Goal: Task Accomplishment & Management: Use online tool/utility

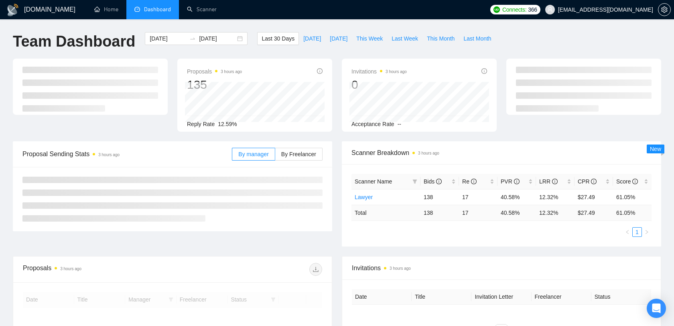
click at [614, 10] on span "[EMAIL_ADDRESS][DOMAIN_NAME]" at bounding box center [605, 10] width 95 height 0
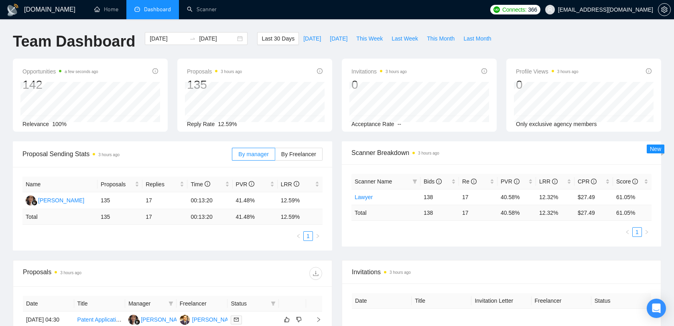
click at [604, 10] on span "[EMAIL_ADDRESS][DOMAIN_NAME]" at bounding box center [605, 10] width 95 height 0
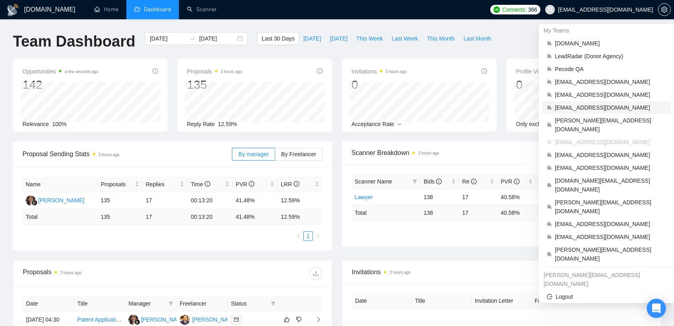
click at [581, 109] on span "[EMAIL_ADDRESS][DOMAIN_NAME]" at bounding box center [610, 107] width 111 height 9
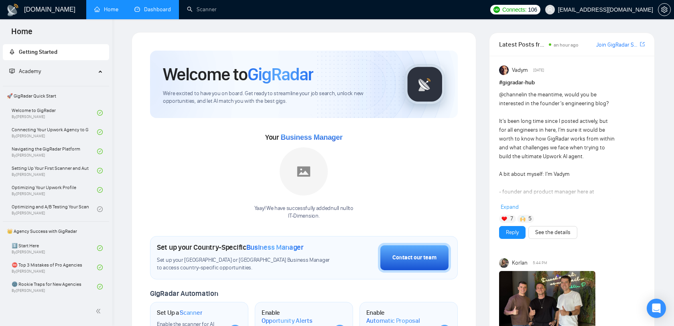
click at [157, 13] on link "Dashboard" at bounding box center [152, 9] width 36 height 7
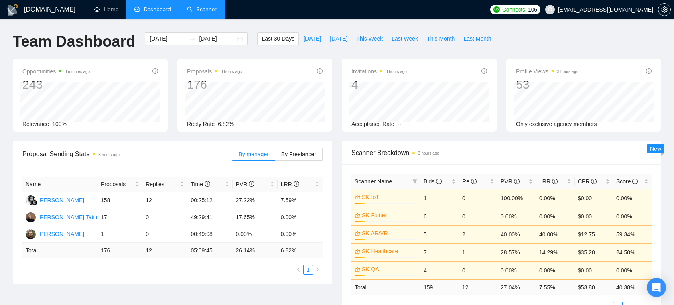
click at [201, 11] on link "Scanner" at bounding box center [202, 9] width 30 height 7
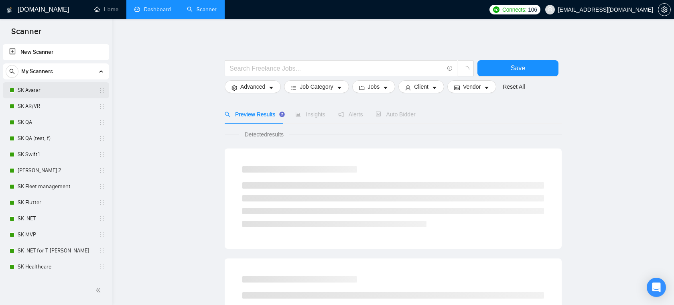
click at [48, 91] on link "SK Avatar" at bounding box center [56, 90] width 76 height 16
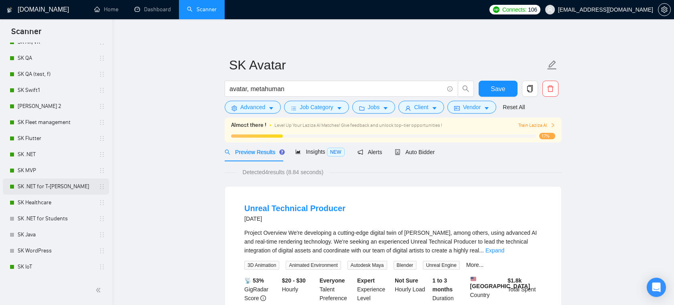
scroll to position [31, 0]
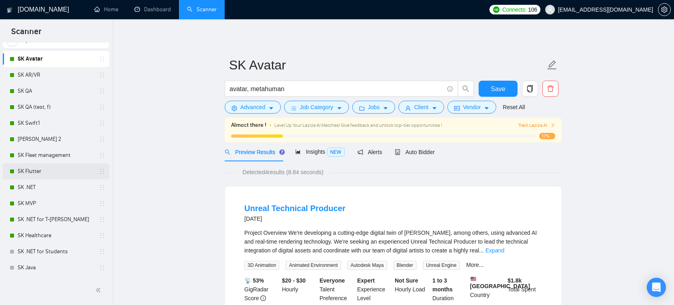
click at [44, 174] on link "SK Flutter" at bounding box center [56, 171] width 76 height 16
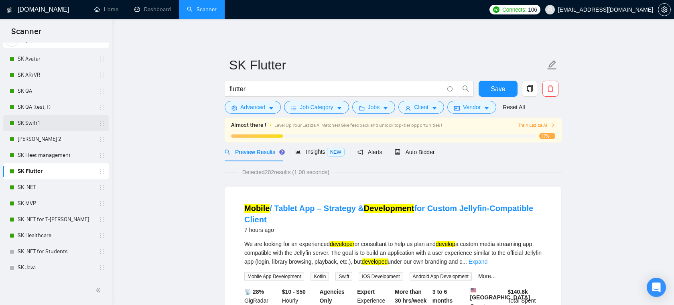
click at [42, 122] on link "SK Swift1" at bounding box center [56, 123] width 76 height 16
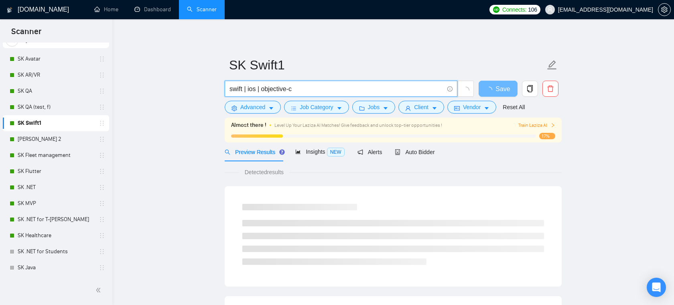
click at [299, 90] on input "swift | ios | objective-c" at bounding box center [336, 89] width 214 height 10
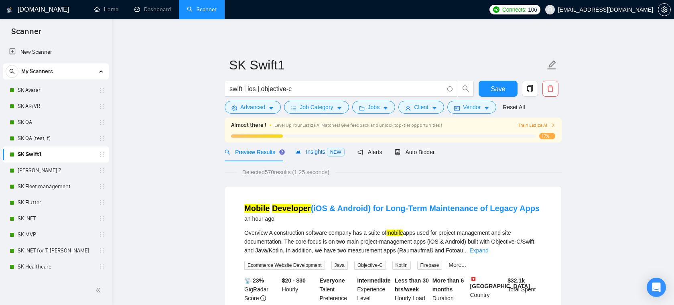
click at [324, 155] on div "Insights NEW" at bounding box center [319, 151] width 49 height 9
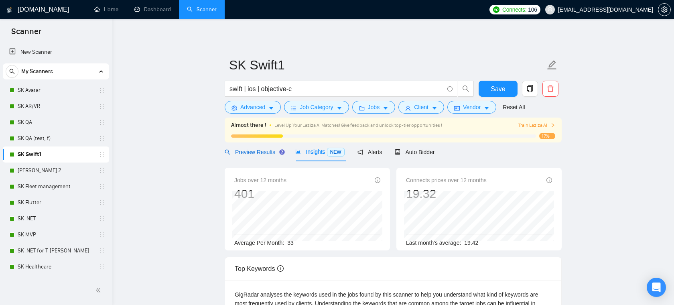
click at [269, 151] on span "Preview Results" at bounding box center [254, 152] width 58 height 6
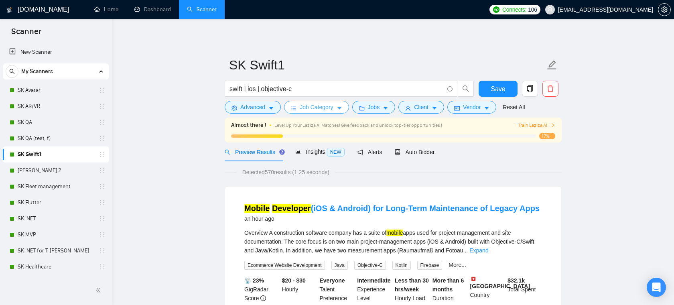
click at [337, 109] on button "Job Category" at bounding box center [316, 107] width 65 height 13
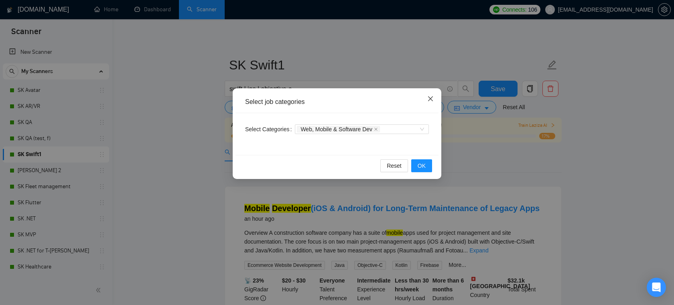
click at [433, 93] on span "Close" at bounding box center [430, 99] width 22 height 22
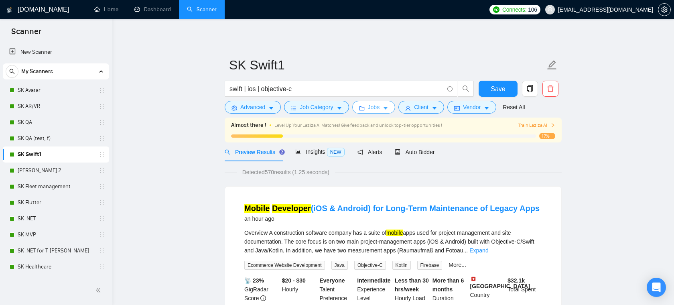
click at [380, 106] on span "Jobs" at bounding box center [374, 107] width 12 height 9
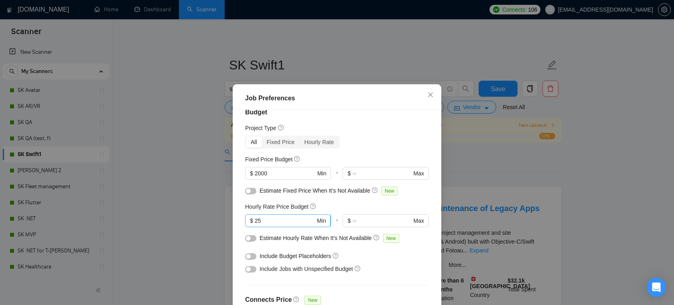
scroll to position [31, 0]
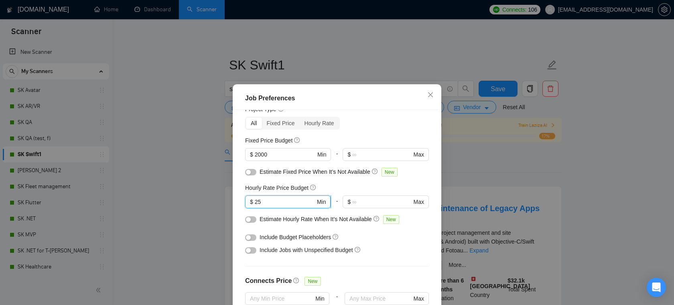
click at [288, 203] on input "25" at bounding box center [285, 201] width 61 height 9
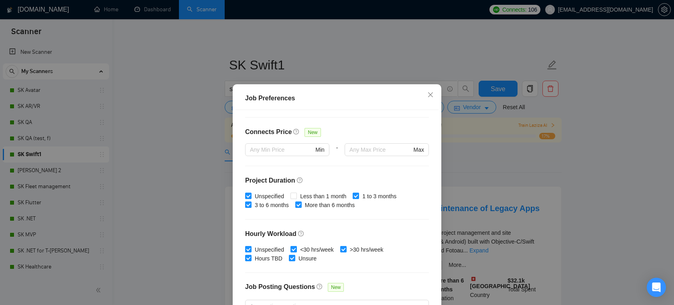
scroll to position [181, 0]
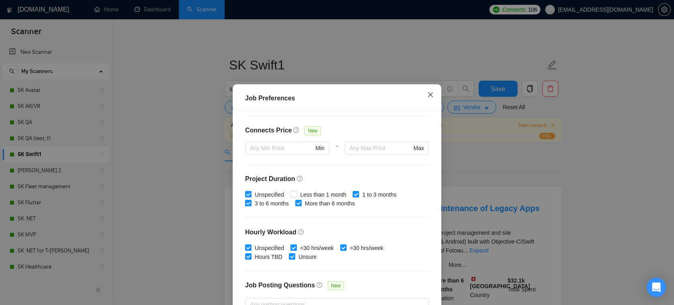
click at [433, 93] on icon "close" at bounding box center [430, 94] width 6 height 6
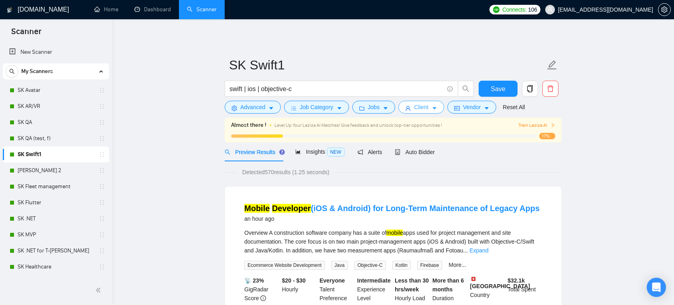
click at [428, 109] on span "Client" at bounding box center [421, 107] width 14 height 9
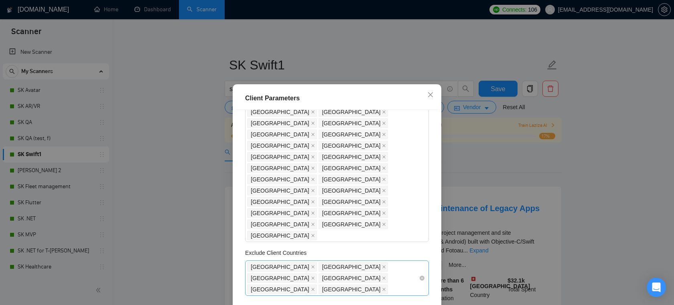
scroll to position [122, 0]
click at [433, 95] on icon "close" at bounding box center [430, 94] width 6 height 6
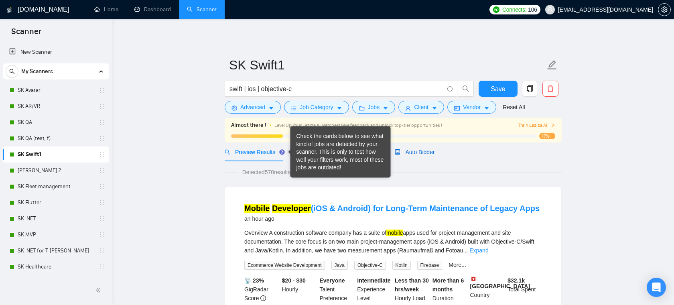
click at [421, 150] on span "Auto Bidder" at bounding box center [415, 152] width 40 height 6
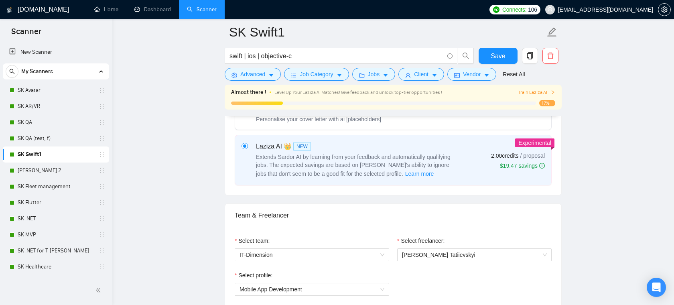
scroll to position [318, 0]
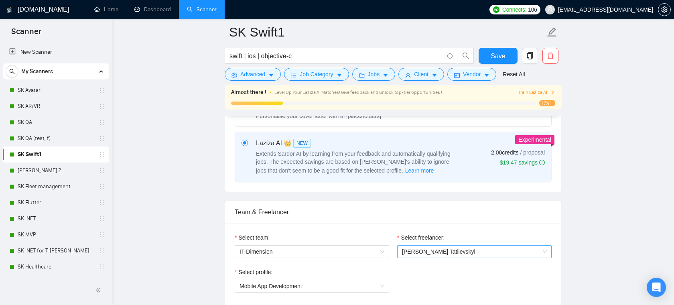
click at [413, 247] on span "[PERSON_NAME] Tatiievskyi" at bounding box center [474, 251] width 145 height 12
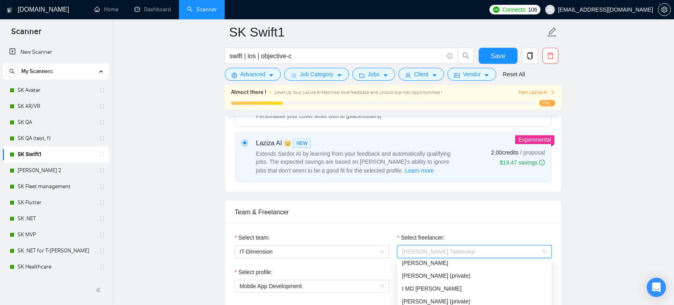
scroll to position [20, 0]
click at [429, 222] on div "Team & Freelancer" at bounding box center [393, 212] width 317 height 23
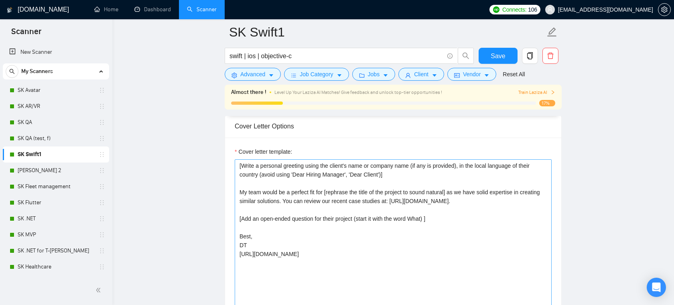
scroll to position [905, 0]
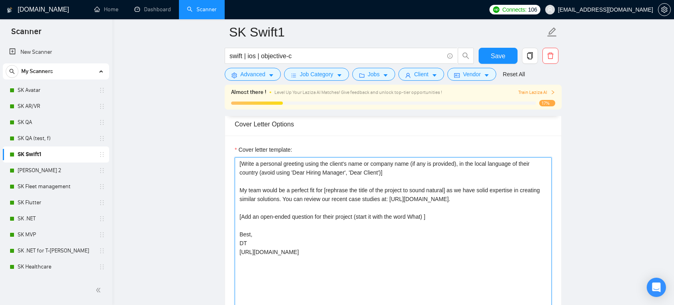
click at [405, 174] on textarea "[Write a personal greeting using the client's name or company name (if any is p…" at bounding box center [393, 247] width 317 height 180
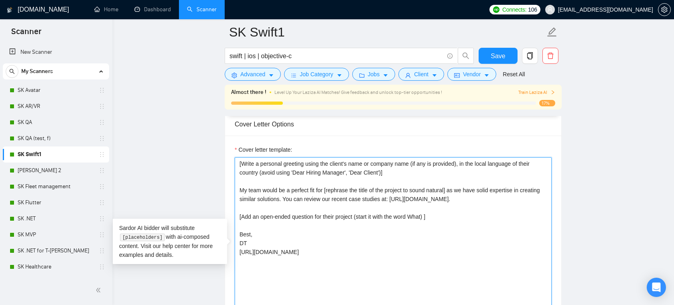
scroll to position [914, 0]
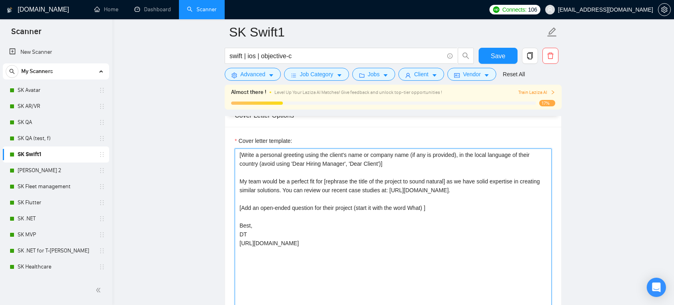
click at [399, 167] on textarea "[Write a personal greeting using the client's name or company name (if any is p…" at bounding box center [393, 238] width 317 height 180
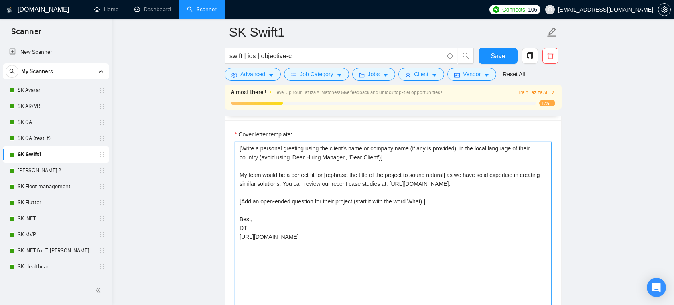
drag, startPoint x: 508, startPoint y: 181, endPoint x: 404, endPoint y: 183, distance: 104.3
click at [404, 183] on textarea "[Write a personal greeting using the client's name or company name (if any is p…" at bounding box center [393, 232] width 317 height 180
click at [483, 188] on textarea "[Write a personal greeting using the client's name or company name (if any is p…" at bounding box center [393, 232] width 317 height 180
click at [372, 200] on textarea "[Write a personal greeting using the client's name or company name (if any is p…" at bounding box center [393, 231] width 317 height 180
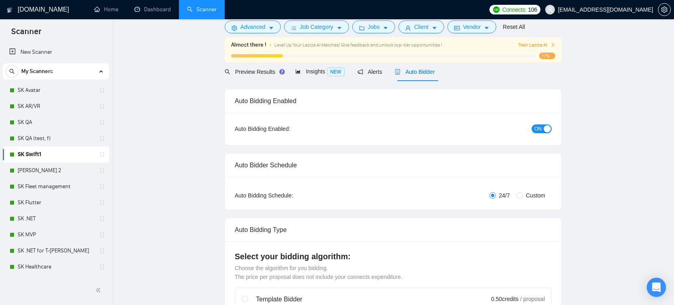
scroll to position [0, 0]
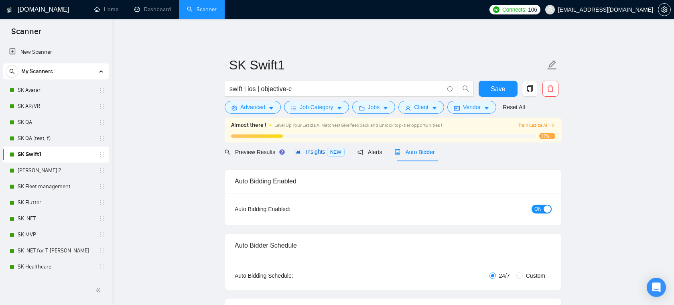
click at [322, 152] on span "Insights NEW" at bounding box center [319, 151] width 49 height 6
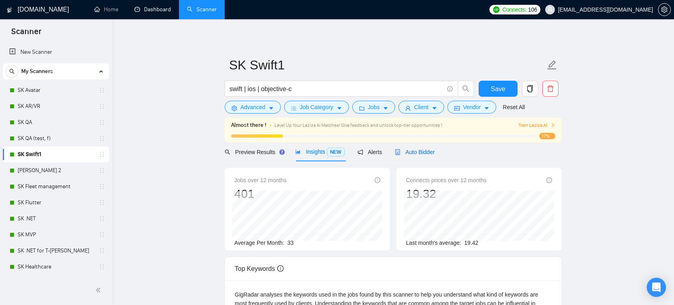
click at [405, 148] on div "Auto Bidder" at bounding box center [415, 152] width 40 height 9
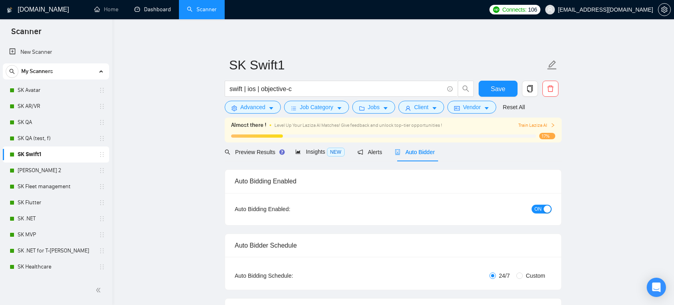
checkbox input "true"
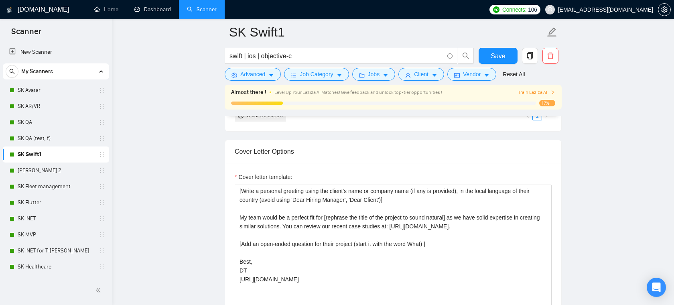
scroll to position [880, 0]
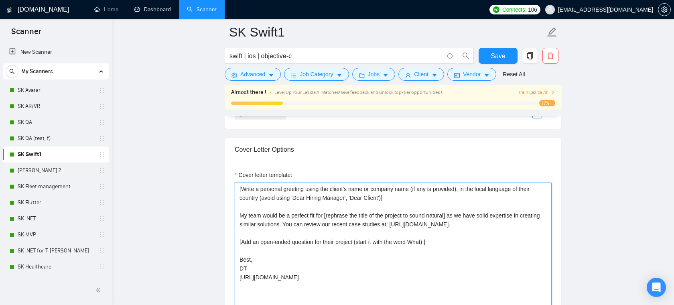
click at [468, 239] on textarea "[Write a personal greeting using the client's name or company name (if any is p…" at bounding box center [393, 272] width 317 height 180
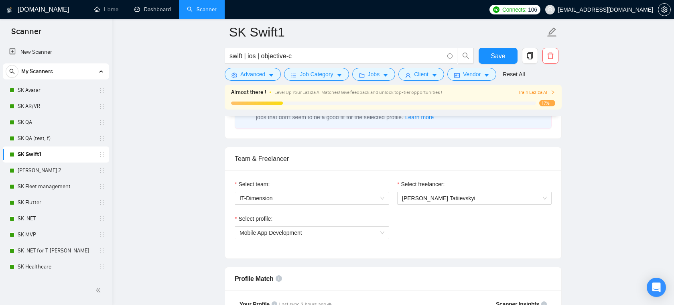
scroll to position [337, 0]
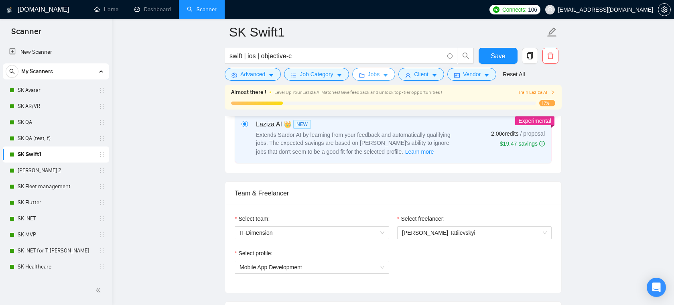
click at [378, 76] on span "Jobs" at bounding box center [374, 74] width 12 height 9
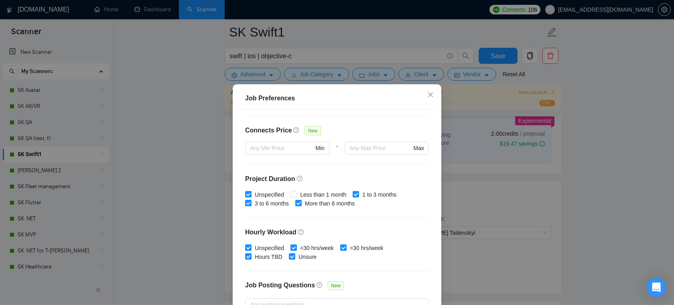
click at [532, 192] on div "Job Preferences Budget Project Type All Fixed Price Hourly Rate Fixed Price Bud…" at bounding box center [337, 152] width 674 height 305
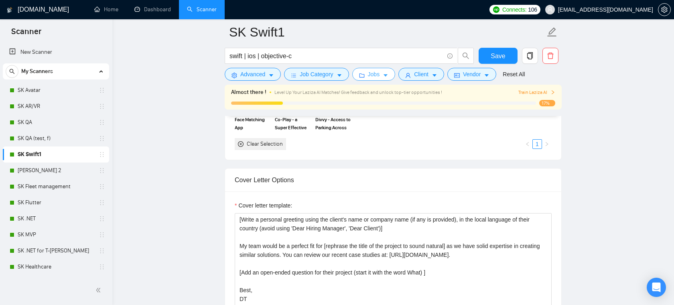
scroll to position [855, 0]
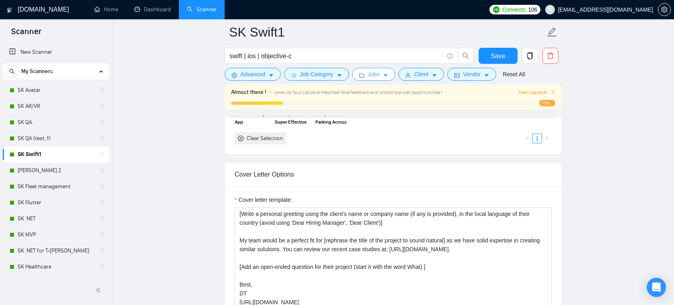
click at [371, 75] on span "Jobs" at bounding box center [374, 74] width 12 height 9
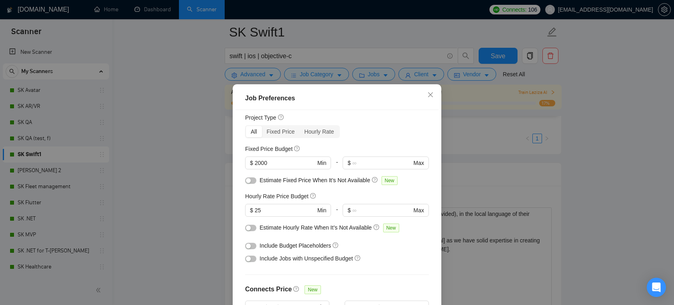
scroll to position [0, 0]
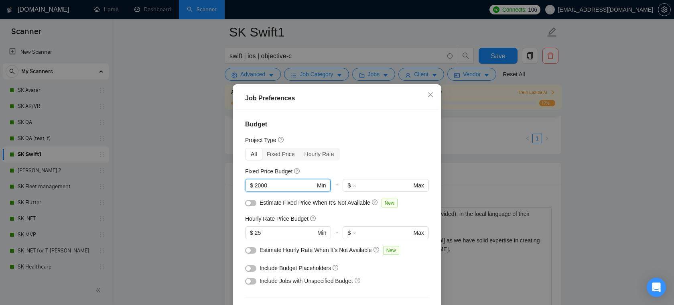
click at [294, 183] on input "2000" at bounding box center [285, 185] width 61 height 9
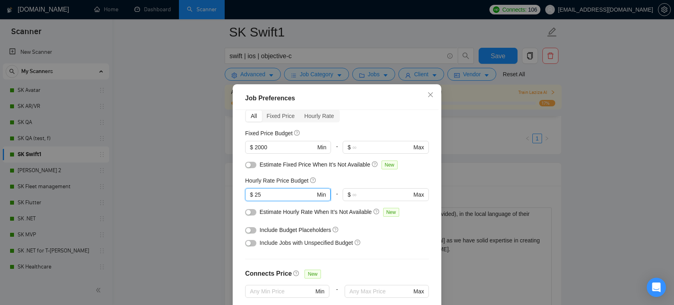
click at [295, 193] on input "25" at bounding box center [285, 194] width 61 height 9
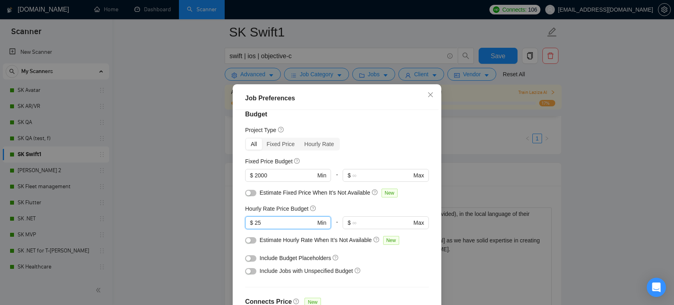
scroll to position [0, 0]
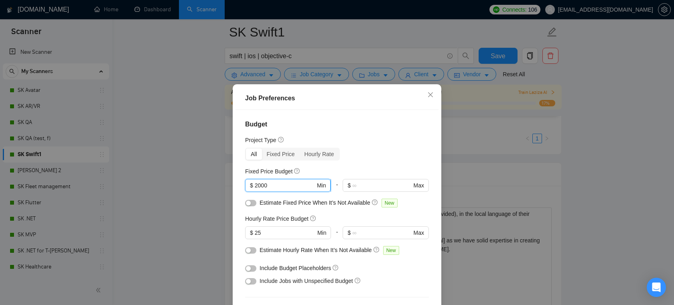
click at [279, 185] on input "2000" at bounding box center [285, 185] width 61 height 9
click at [439, 93] on span "Close" at bounding box center [430, 95] width 22 height 22
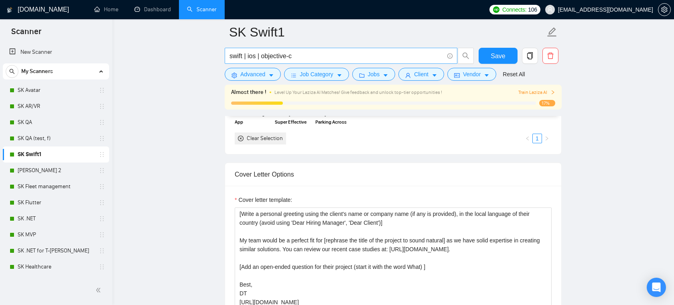
click at [277, 55] on input "swift | ios | objective-c" at bounding box center [336, 56] width 214 height 10
click at [363, 74] on icon "folder" at bounding box center [362, 76] width 6 height 6
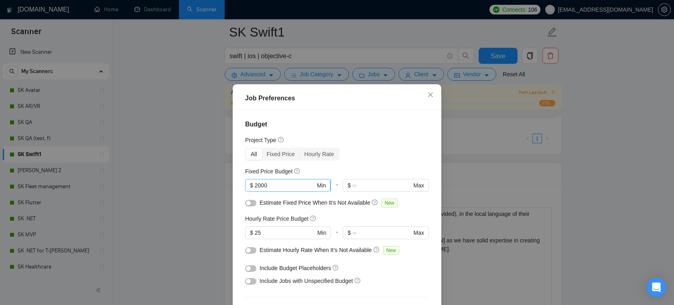
click at [290, 186] on input "2000" at bounding box center [285, 185] width 61 height 9
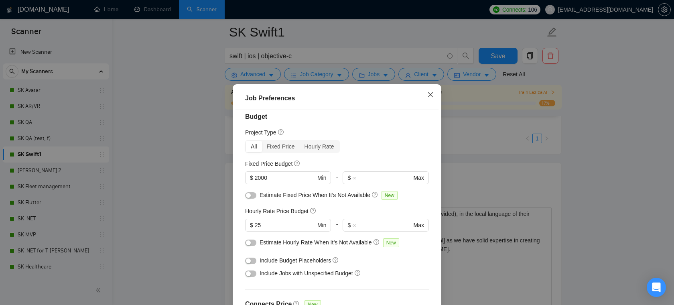
click at [431, 91] on span "Close" at bounding box center [430, 95] width 22 height 22
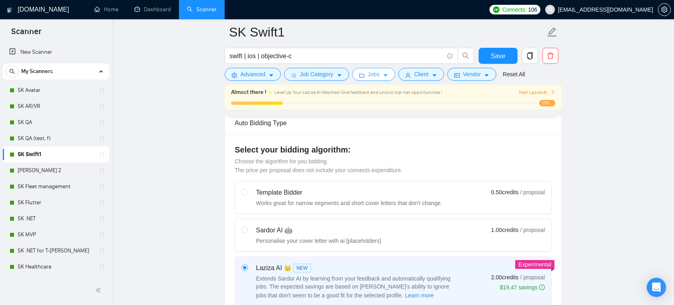
scroll to position [191, 0]
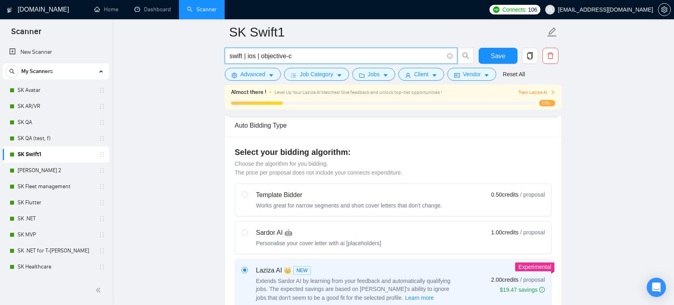
click at [320, 57] on input "swift | ios | objective-c" at bounding box center [336, 56] width 214 height 10
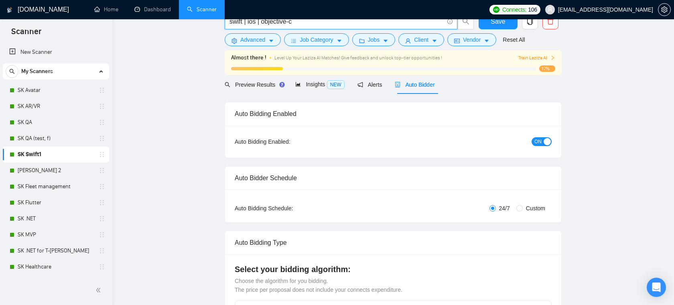
scroll to position [0, 0]
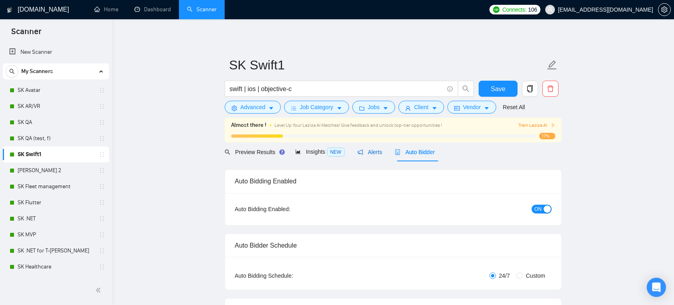
click at [372, 151] on span "Alerts" at bounding box center [369, 152] width 25 height 6
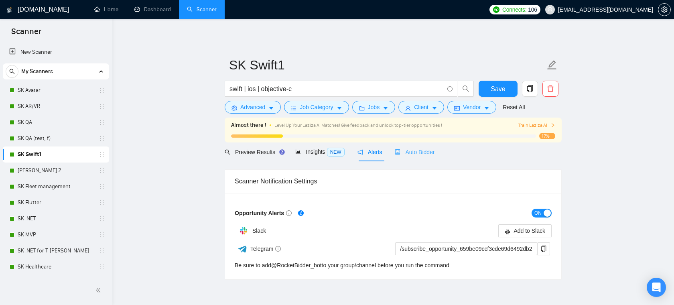
click at [418, 158] on div "Auto Bidder" at bounding box center [415, 151] width 40 height 19
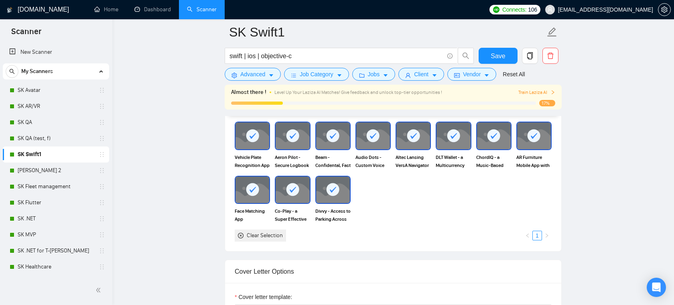
scroll to position [776, 0]
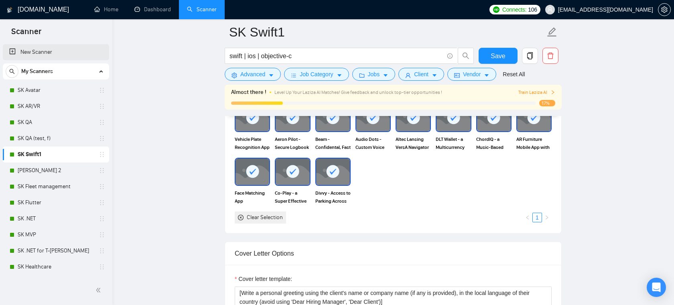
click at [60, 53] on link "New Scanner" at bounding box center [55, 52] width 93 height 16
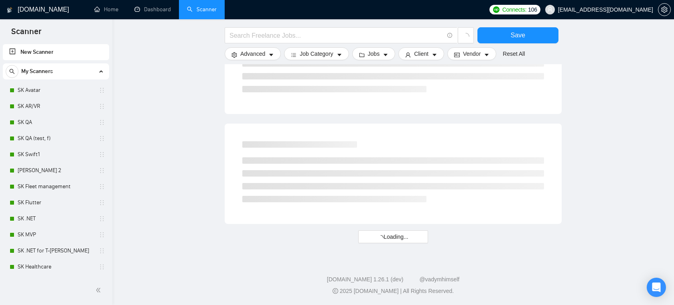
scroll to position [464, 0]
click at [281, 34] on input "text" at bounding box center [336, 35] width 214 height 10
type input "("(Wordpress)" | "(Wordpress" | "/Wordpress" | (wordpress*) | WP | "Word Press"…"
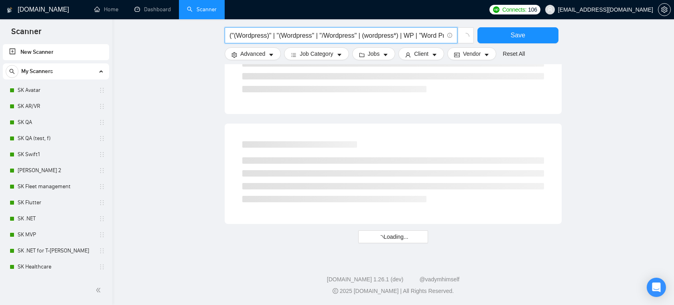
click at [346, 36] on input "("(Wordpress)" | "(Wordpress" | "/Wordpress" | (wordpress*) | WP | "Word Press"…" at bounding box center [336, 35] width 214 height 10
drag, startPoint x: 288, startPoint y: 34, endPoint x: 439, endPoint y: 38, distance: 150.8
click at [439, 38] on input "("(Wordpress)" | "(Wordpress" | "/Wordpress" | (wordpress*) | WP | "Word Press"…" at bounding box center [336, 35] width 214 height 10
click at [428, 38] on input "("(Wordpress)" | "(Wordpress" | "/Wordpress" | (wordpress*) | WP | "Word Press"…" at bounding box center [336, 35] width 214 height 10
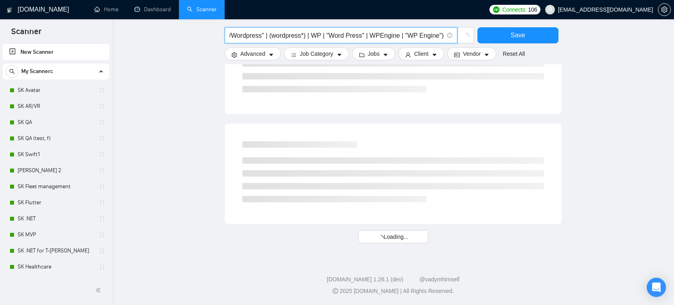
drag, startPoint x: 373, startPoint y: 36, endPoint x: 387, endPoint y: 36, distance: 14.8
click at [387, 36] on input "("(Wordpress)" | "(Wordpress" | "/Wordpress" | (wordpress*) | WP | "Word Press"…" at bounding box center [336, 35] width 214 height 10
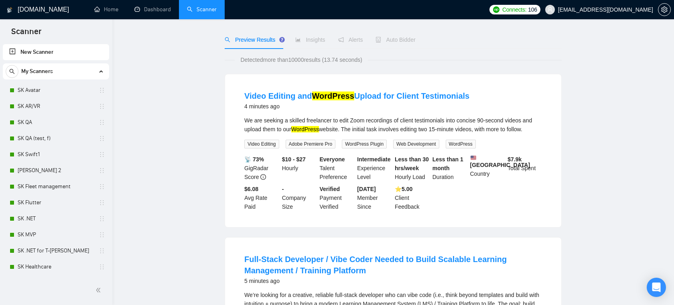
scroll to position [0, 0]
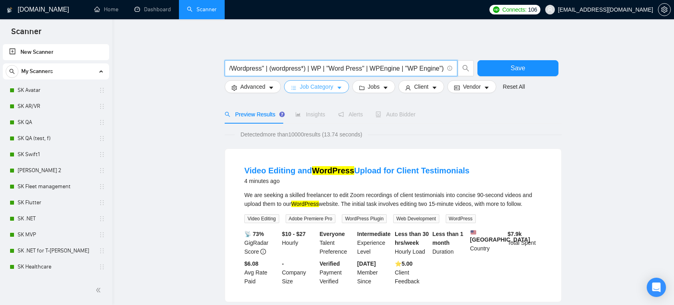
click at [341, 88] on icon "caret-down" at bounding box center [339, 88] width 4 height 2
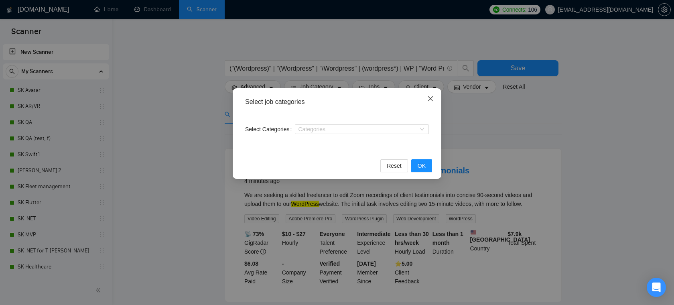
click at [425, 97] on span "Close" at bounding box center [430, 99] width 22 height 22
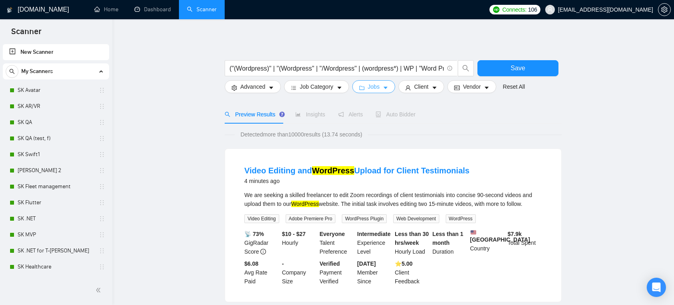
click at [387, 92] on button "Jobs" at bounding box center [373, 86] width 43 height 13
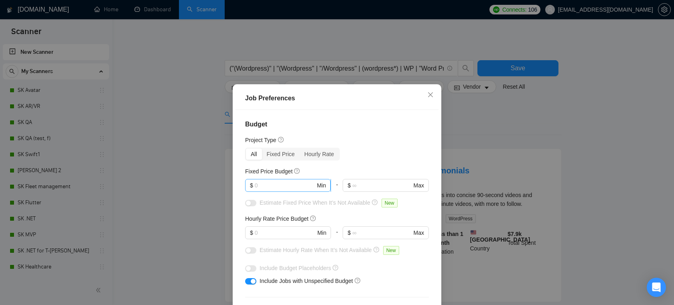
click at [277, 188] on input "text" at bounding box center [285, 185] width 61 height 9
type input "2000"
click at [271, 231] on input "text" at bounding box center [285, 232] width 61 height 9
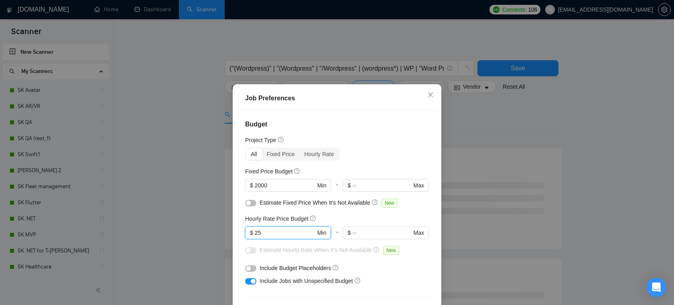
type input "25"
click at [364, 216] on div "Hourly Rate Price Budget" at bounding box center [337, 218] width 184 height 9
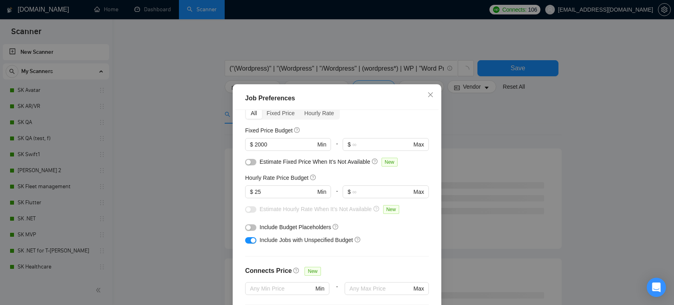
scroll to position [50, 0]
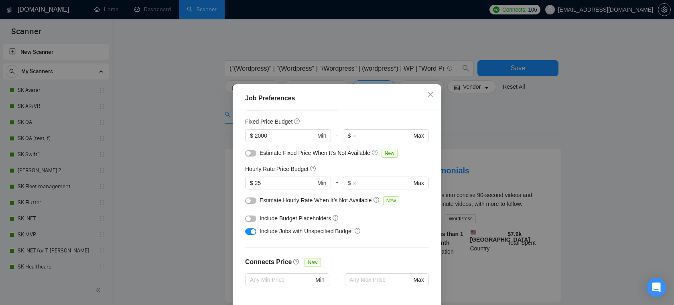
click at [253, 231] on div "button" at bounding box center [253, 231] width 5 height 5
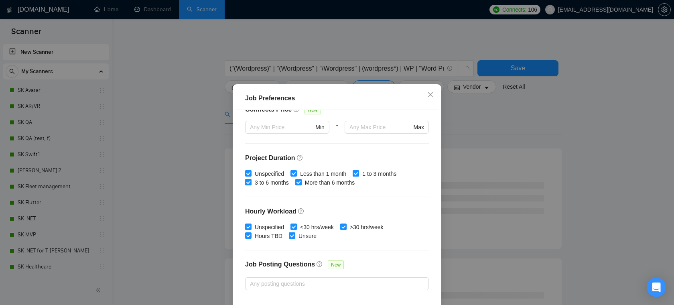
scroll to position [203, 0]
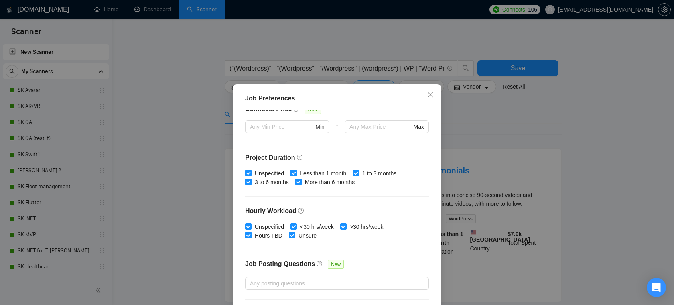
click at [298, 172] on span "Less than 1 month" at bounding box center [323, 173] width 53 height 9
click at [296, 172] on input "Less than 1 month" at bounding box center [293, 173] width 6 height 6
checkbox input "false"
click at [296, 227] on input "<30 hrs/week" at bounding box center [293, 226] width 6 height 6
checkbox input "false"
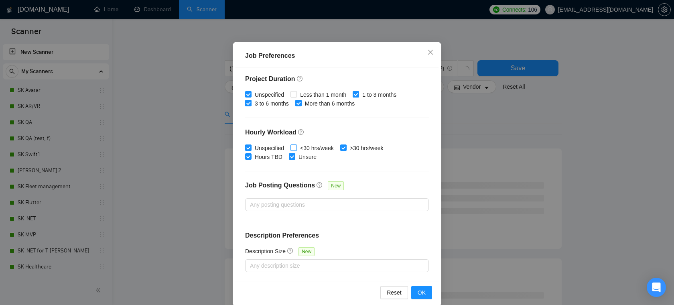
scroll to position [53, 0]
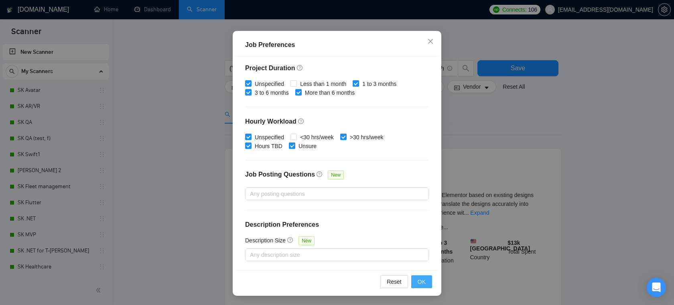
click at [421, 287] on button "OK" at bounding box center [421, 281] width 21 height 13
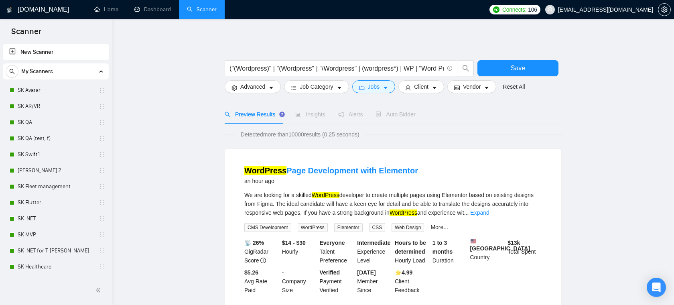
scroll to position [18, 0]
click at [534, 70] on button "Save" at bounding box center [517, 68] width 81 height 16
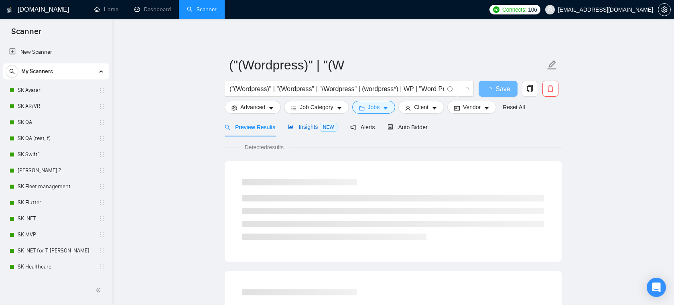
click at [303, 123] on div "Insights NEW" at bounding box center [312, 126] width 49 height 9
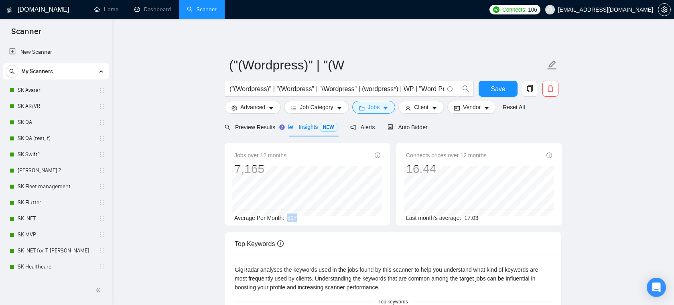
drag, startPoint x: 300, startPoint y: 219, endPoint x: 286, endPoint y: 218, distance: 13.7
click at [286, 218] on div "Average Per Month: 597" at bounding box center [307, 217] width 146 height 9
click at [379, 109] on span "Jobs" at bounding box center [374, 107] width 12 height 9
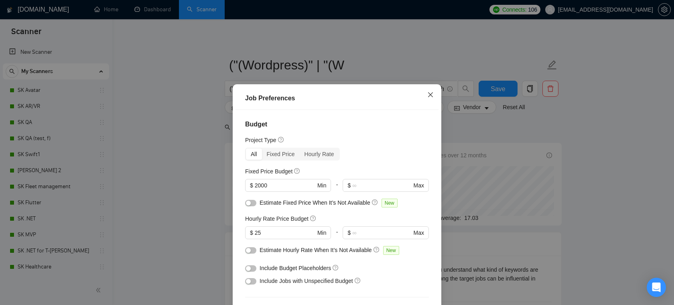
click at [429, 100] on span "Close" at bounding box center [430, 95] width 22 height 22
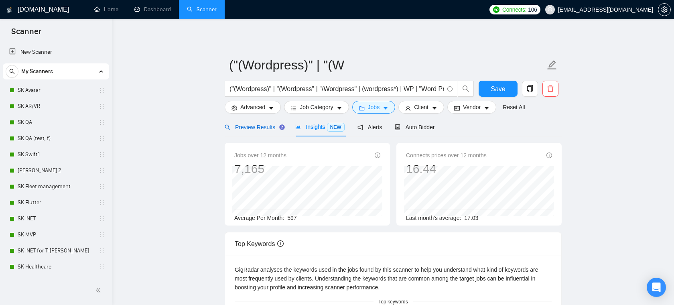
click at [258, 126] on span "Preview Results" at bounding box center [254, 127] width 58 height 6
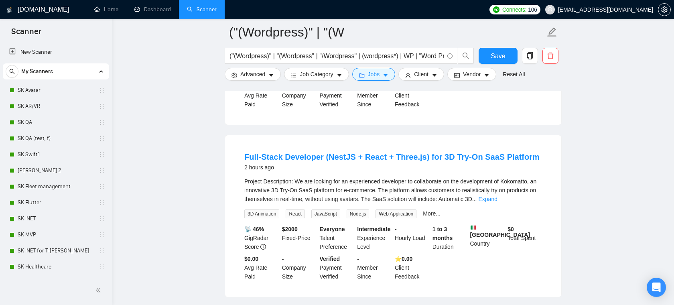
scroll to position [206, 0]
click at [497, 201] on link "Expand" at bounding box center [487, 198] width 19 height 6
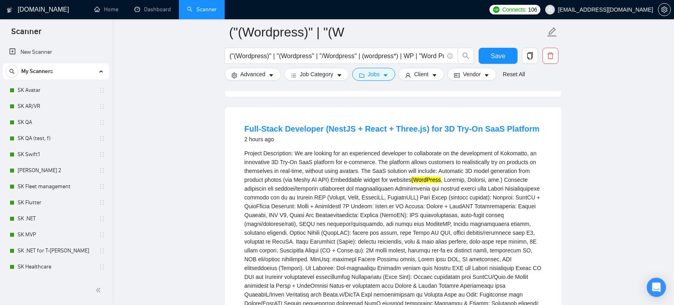
scroll to position [117, 0]
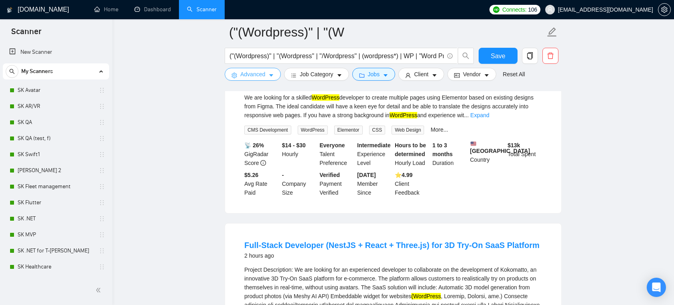
click at [262, 78] on span "Advanced" at bounding box center [252, 74] width 25 height 9
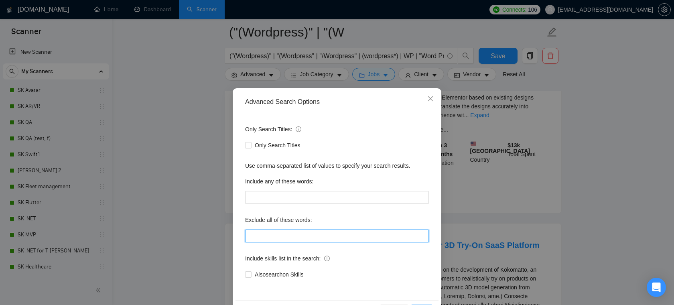
click at [283, 231] on input "text" at bounding box center [337, 235] width 184 height 13
click at [273, 234] on input "text" at bounding box center [337, 235] width 184 height 13
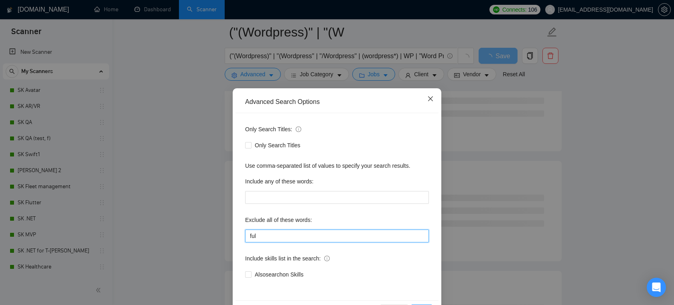
type input "ful"
click at [426, 91] on span "Close" at bounding box center [430, 99] width 22 height 22
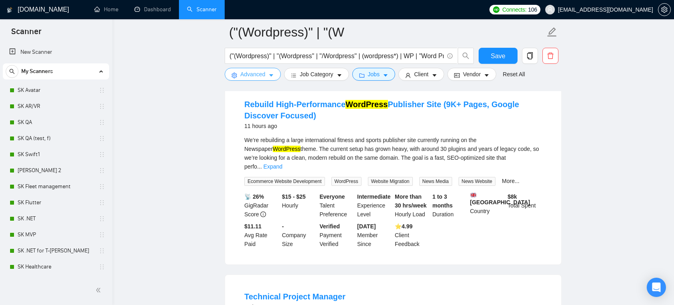
scroll to position [959, 0]
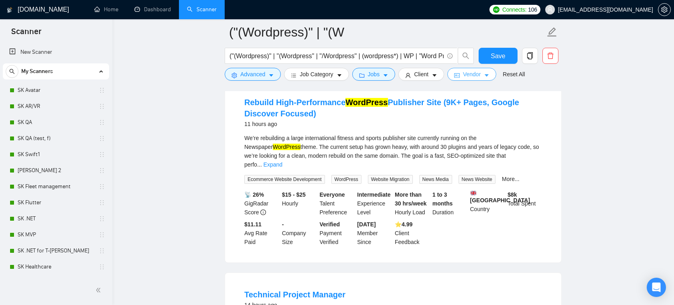
click at [478, 74] on span "Vendor" at bounding box center [472, 74] width 18 height 9
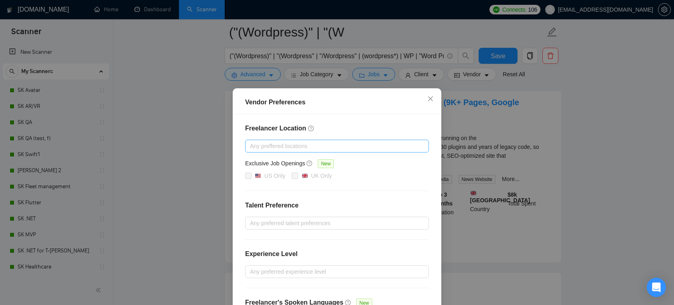
click at [301, 144] on div at bounding box center [333, 146] width 172 height 10
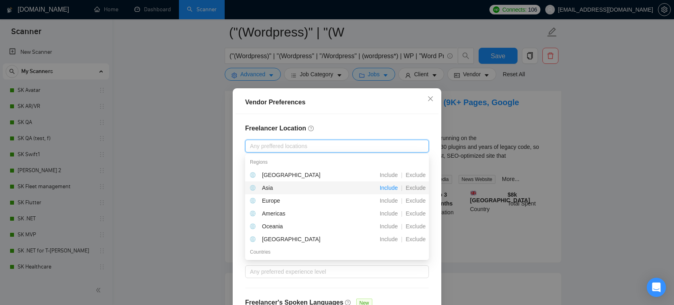
click at [392, 189] on span "Include" at bounding box center [388, 187] width 24 height 6
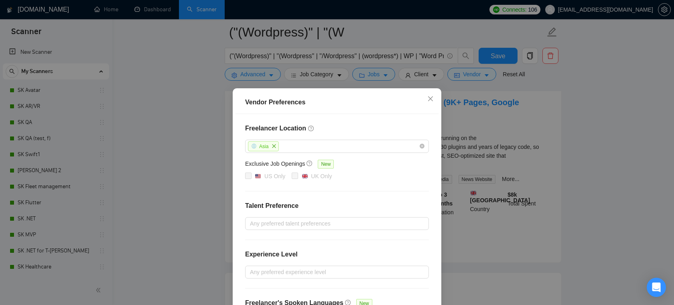
click at [369, 130] on h4 "Freelancer Location" at bounding box center [337, 129] width 184 height 10
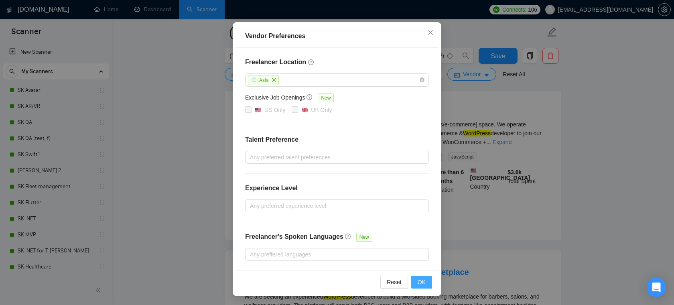
click at [420, 277] on span "OK" at bounding box center [421, 281] width 8 height 9
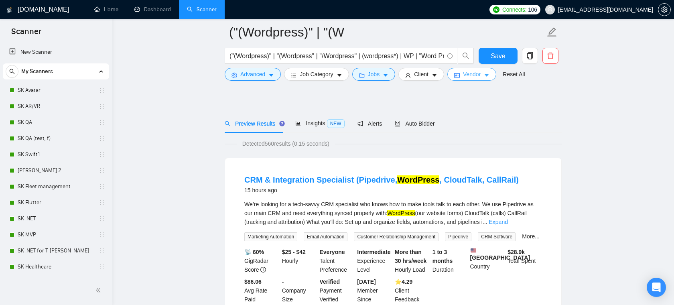
scroll to position [0, 0]
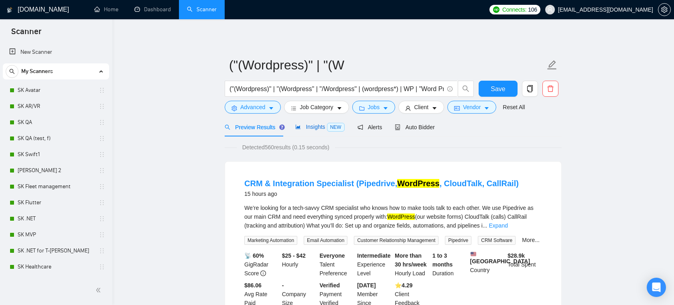
click at [308, 126] on span "Insights NEW" at bounding box center [319, 127] width 49 height 6
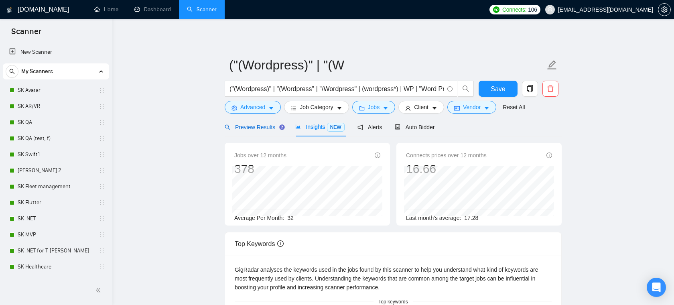
click at [254, 131] on div "Preview Results" at bounding box center [254, 127] width 58 height 9
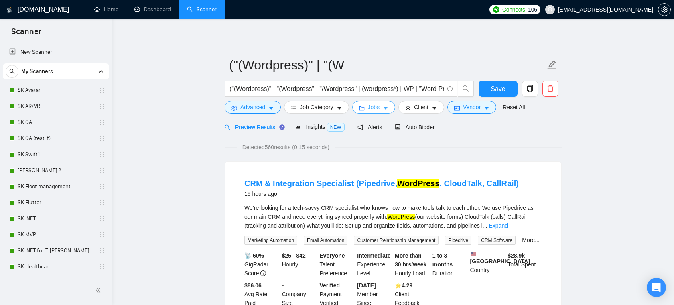
click at [372, 108] on span "Jobs" at bounding box center [374, 107] width 12 height 9
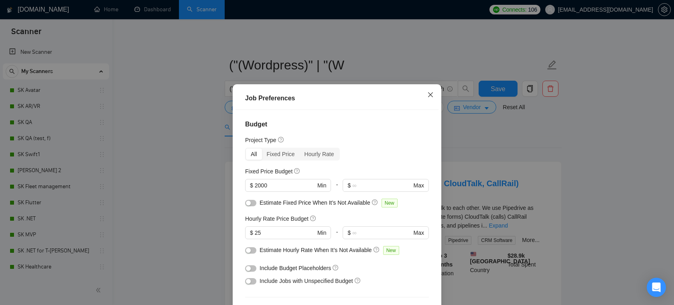
click at [425, 92] on span "Close" at bounding box center [430, 95] width 22 height 22
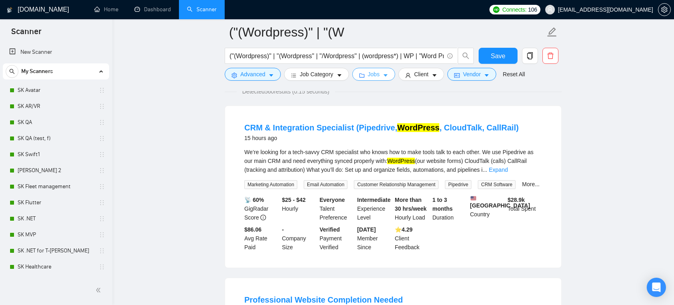
scroll to position [57, 0]
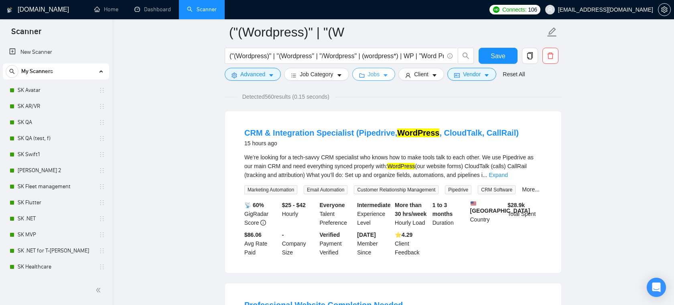
click at [373, 75] on span "Jobs" at bounding box center [374, 74] width 12 height 9
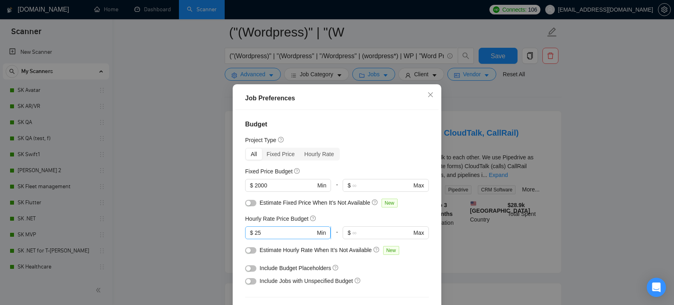
click at [272, 237] on span "$ 25 Min" at bounding box center [287, 232] width 85 height 13
type input "2"
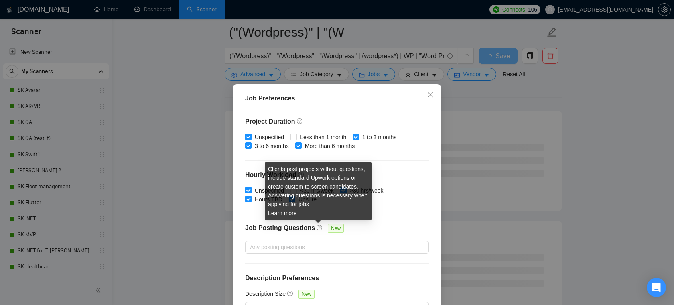
scroll to position [53, 0]
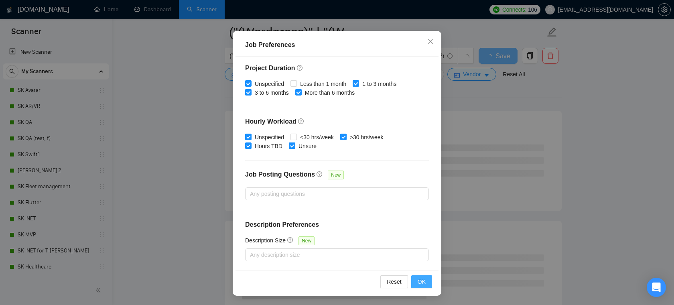
type input "15"
click at [425, 277] on button "OK" at bounding box center [421, 281] width 21 height 13
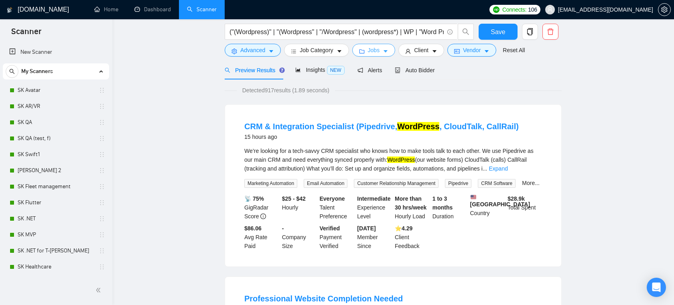
scroll to position [0, 0]
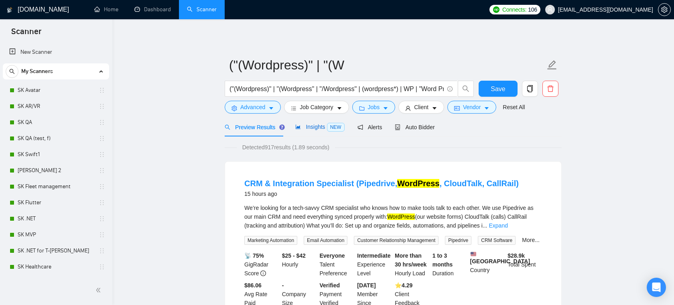
click at [320, 125] on span "Insights NEW" at bounding box center [319, 127] width 49 height 6
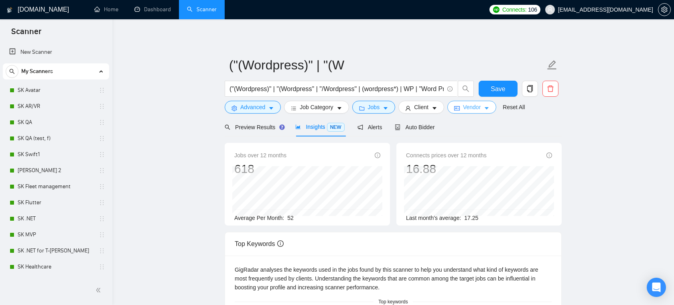
click at [488, 105] on button "Vendor" at bounding box center [471, 107] width 49 height 13
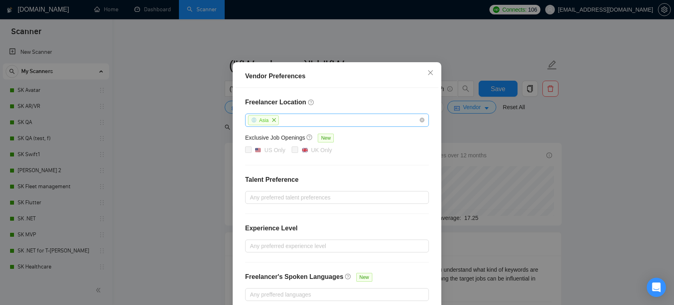
click at [298, 126] on div "Asia" at bounding box center [333, 120] width 172 height 12
click at [309, 105] on icon "question-circle" at bounding box center [311, 102] width 6 height 6
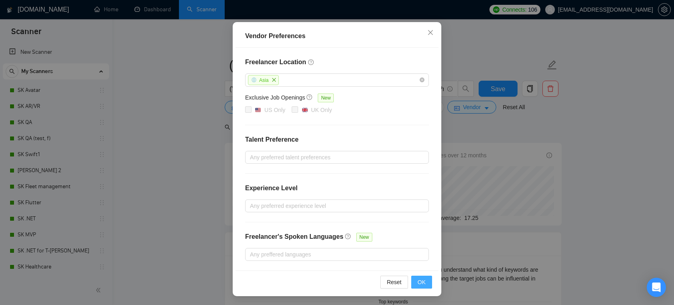
click at [424, 281] on span "OK" at bounding box center [421, 281] width 8 height 9
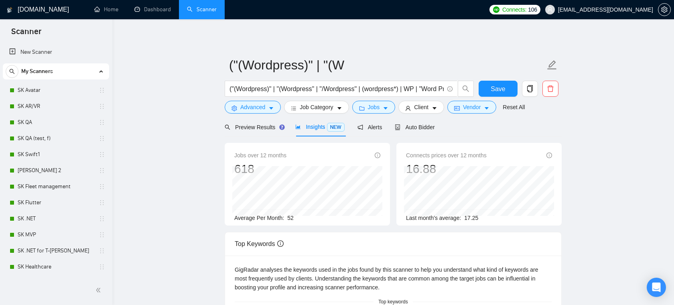
scroll to position [26, 0]
click at [528, 88] on icon "copy" at bounding box center [529, 88] width 7 height 7
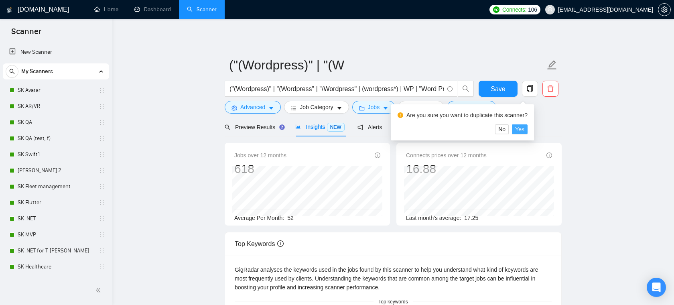
click at [524, 133] on span "Yes" at bounding box center [519, 129] width 9 height 9
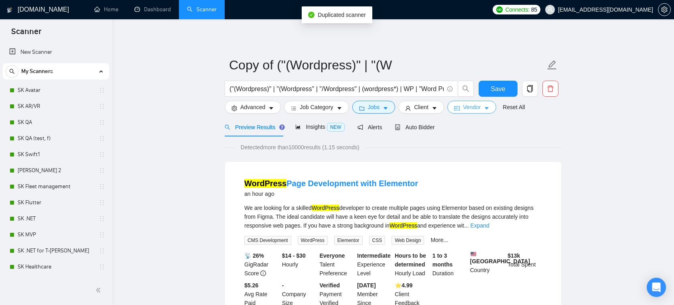
click at [480, 110] on span "Vendor" at bounding box center [472, 107] width 18 height 9
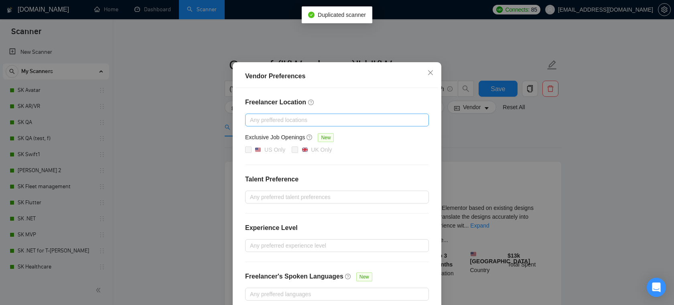
click at [327, 125] on div at bounding box center [333, 120] width 172 height 10
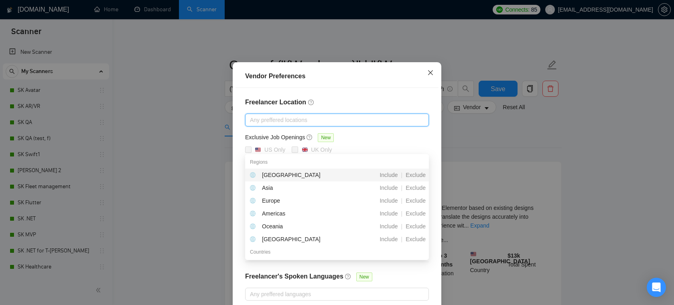
click at [432, 76] on icon "close" at bounding box center [430, 72] width 6 height 6
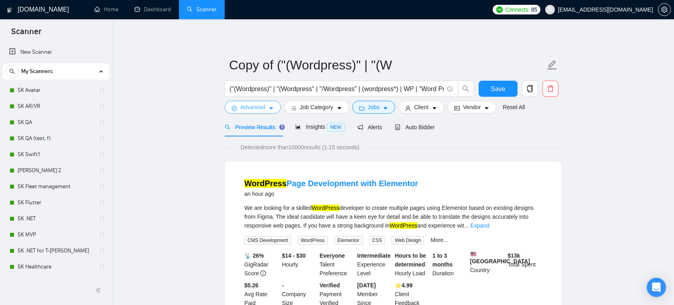
click at [263, 111] on button "Advanced" at bounding box center [253, 107] width 56 height 13
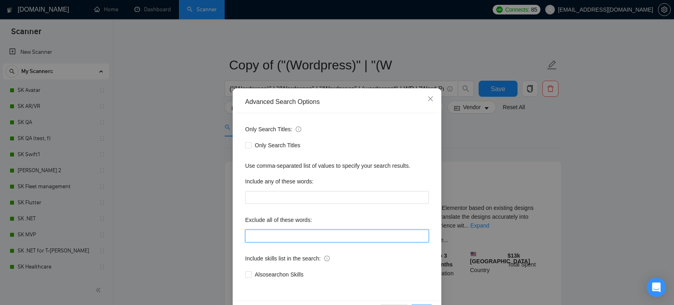
click at [284, 236] on input "text" at bounding box center [337, 235] width 184 height 13
click at [267, 236] on input "text" at bounding box center [337, 235] width 184 height 13
click at [261, 216] on label "Exclude all of these words:" at bounding box center [278, 219] width 67 height 13
click at [282, 235] on input "text" at bounding box center [337, 235] width 184 height 13
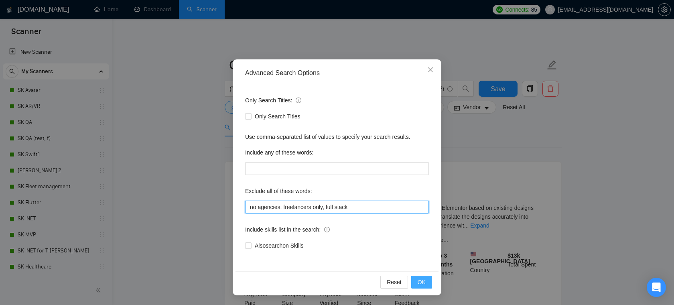
type input "no agencies, freelancers only, full stack"
click at [426, 282] on button "OK" at bounding box center [421, 281] width 21 height 13
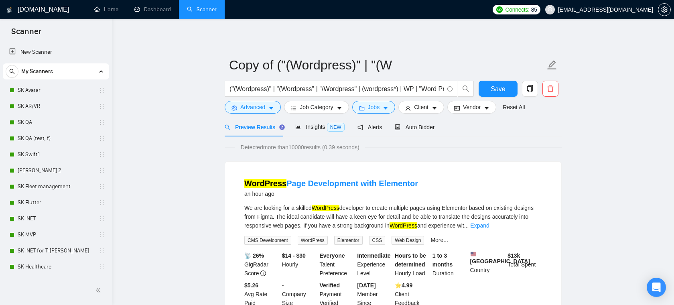
scroll to position [0, 0]
click at [304, 130] on span "Insights NEW" at bounding box center [319, 127] width 49 height 6
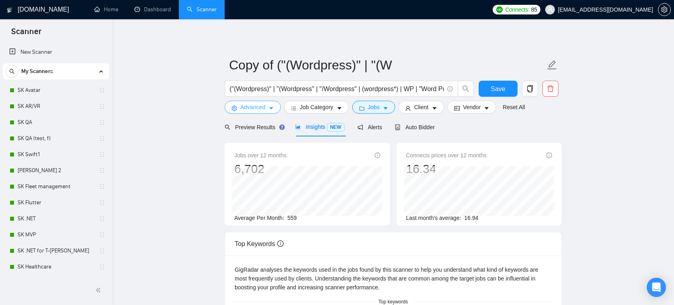
click at [259, 108] on span "Advanced" at bounding box center [252, 107] width 25 height 9
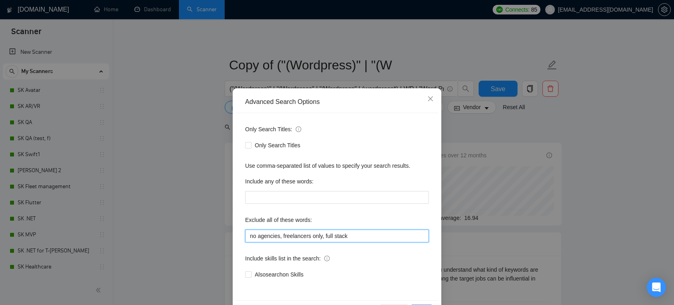
drag, startPoint x: 357, startPoint y: 234, endPoint x: 193, endPoint y: 234, distance: 163.6
click at [193, 234] on div "Advanced Search Options Only Search Titles: Only Search Titles Use comma-separa…" at bounding box center [337, 152] width 674 height 305
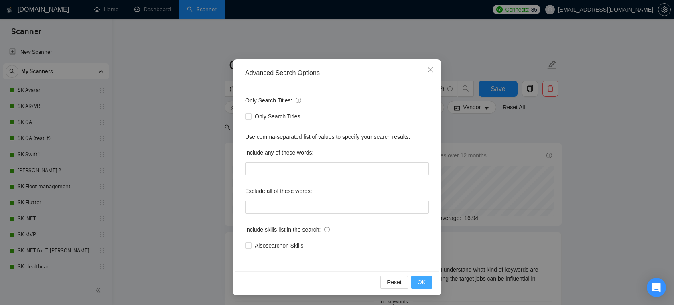
click at [416, 278] on button "OK" at bounding box center [421, 281] width 21 height 13
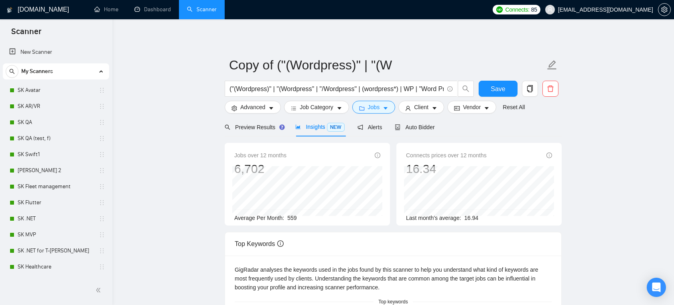
scroll to position [0, 0]
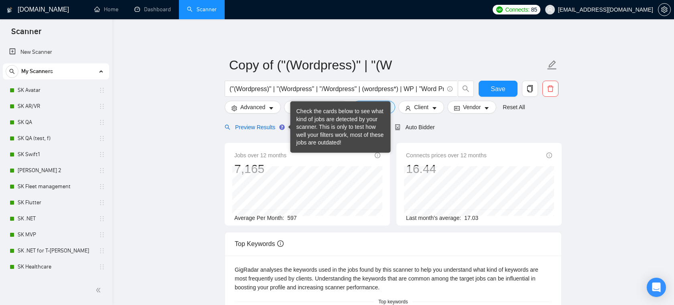
click at [269, 125] on span "Preview Results" at bounding box center [254, 127] width 58 height 6
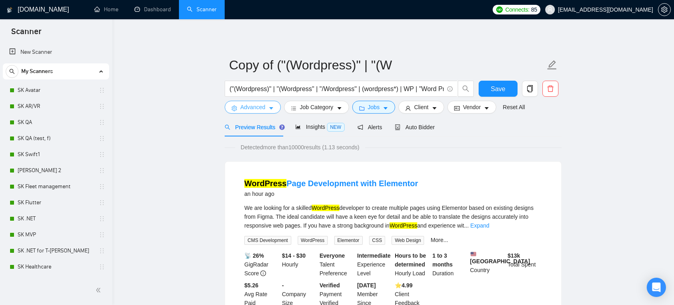
click at [270, 106] on icon "caret-down" at bounding box center [271, 108] width 6 height 6
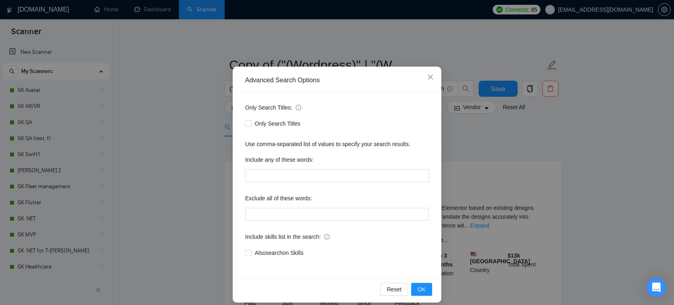
scroll to position [24, 0]
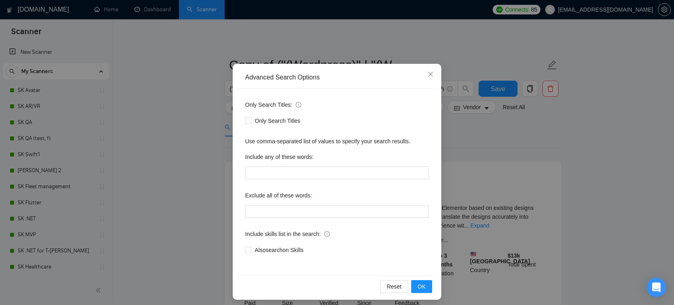
click at [316, 220] on div "Only Search Titles: Only Search Titles Use comma-separated list of values to sp…" at bounding box center [336, 182] width 203 height 187
click at [321, 214] on input "text" at bounding box center [337, 211] width 184 height 13
type input "freelancers"
click at [401, 243] on div "Include skills list in the search:" at bounding box center [337, 235] width 184 height 16
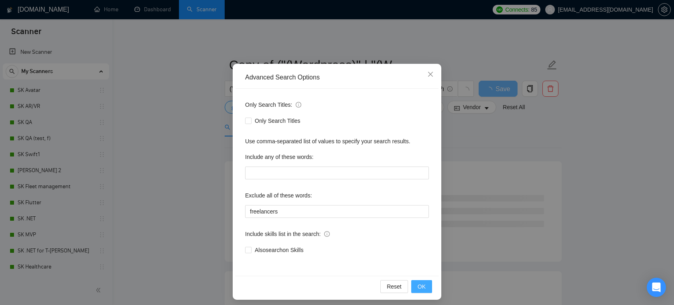
click at [425, 287] on button "OK" at bounding box center [421, 286] width 21 height 13
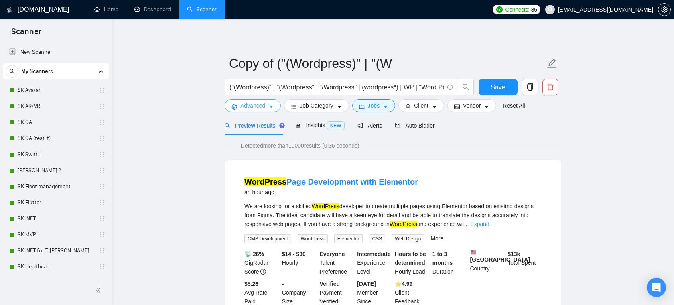
scroll to position [1, 0]
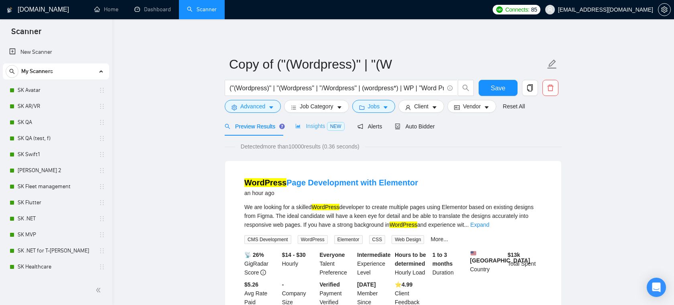
click at [329, 133] on div "Insights NEW" at bounding box center [319, 126] width 49 height 19
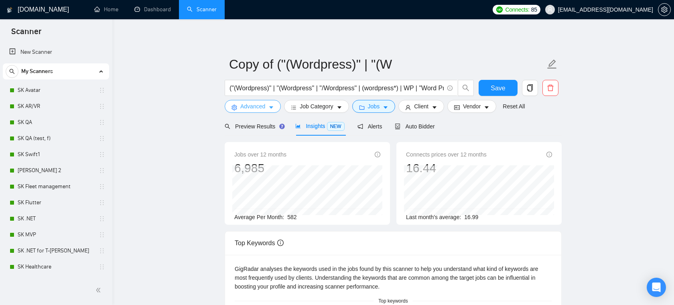
click at [267, 110] on button "Advanced" at bounding box center [253, 106] width 56 height 13
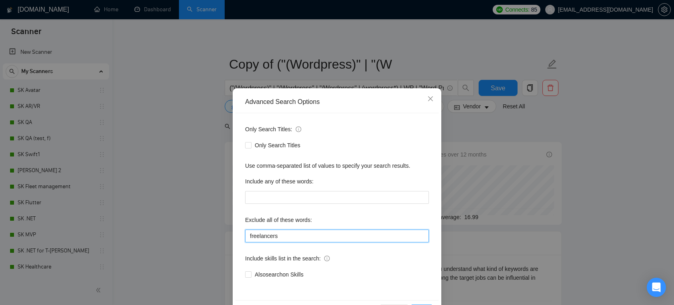
click at [293, 231] on input "freelancers" at bounding box center [337, 235] width 184 height 13
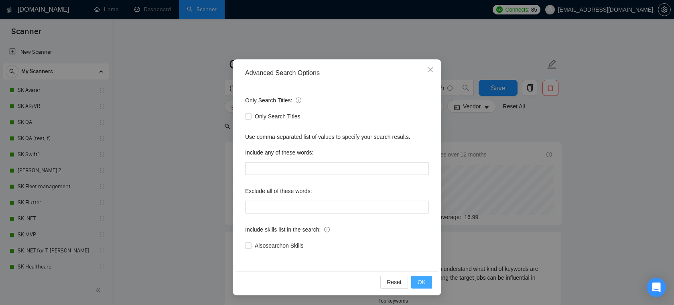
click at [413, 277] on button "OK" at bounding box center [421, 281] width 21 height 13
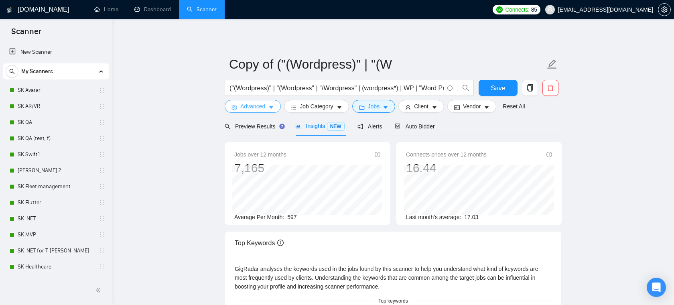
click at [238, 112] on button "Advanced" at bounding box center [253, 106] width 56 height 13
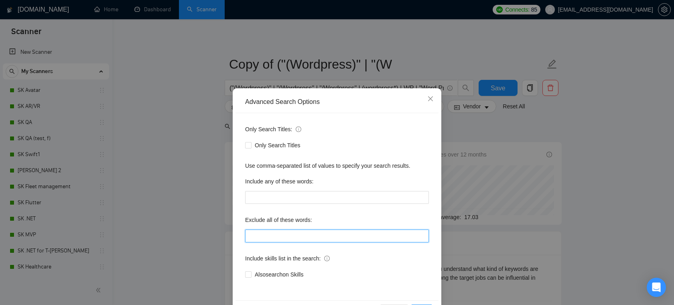
click at [321, 237] on input "text" at bounding box center [337, 235] width 184 height 13
click at [431, 99] on icon "close" at bounding box center [430, 98] width 5 height 5
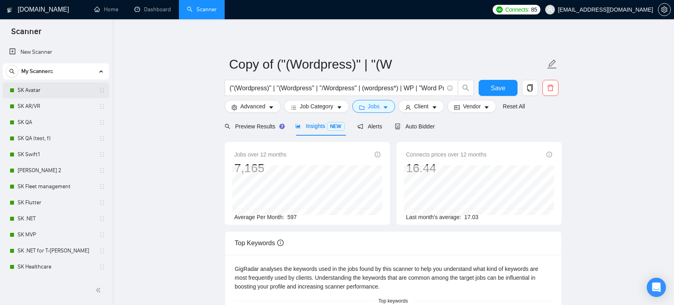
click at [43, 93] on link "SK Avatar" at bounding box center [56, 90] width 76 height 16
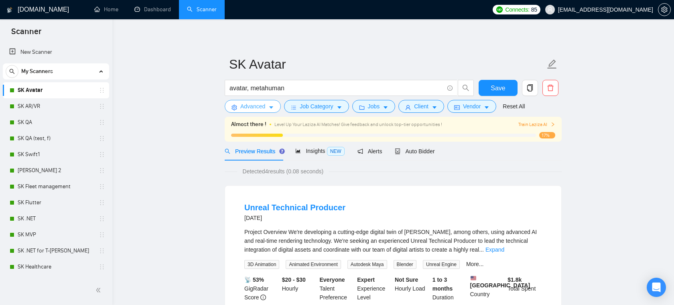
click at [266, 104] on button "Advanced" at bounding box center [253, 106] width 56 height 13
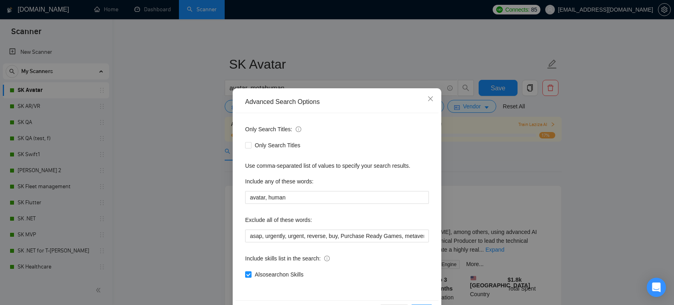
scroll to position [28, 0]
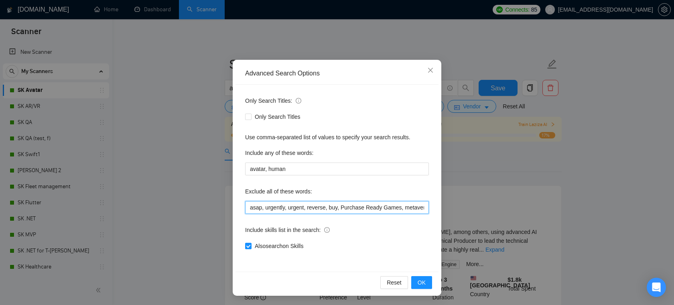
click at [290, 207] on input "asap, urgently, urgent, reverse, buy, Purchase Ready Games, metaverse, (mentor*…" at bounding box center [337, 207] width 184 height 13
drag, startPoint x: 251, startPoint y: 210, endPoint x: 340, endPoint y: 205, distance: 90.0
click at [340, 205] on input "asap, urgently, urgent, reverse, buy, Purchase Ready Games, metaverse, (mentor*…" at bounding box center [337, 207] width 184 height 13
click at [352, 205] on input "asap, urgently, urgent, reverse, buy, Purchase Ready Games, metaverse, (mentor*…" at bounding box center [337, 207] width 184 height 13
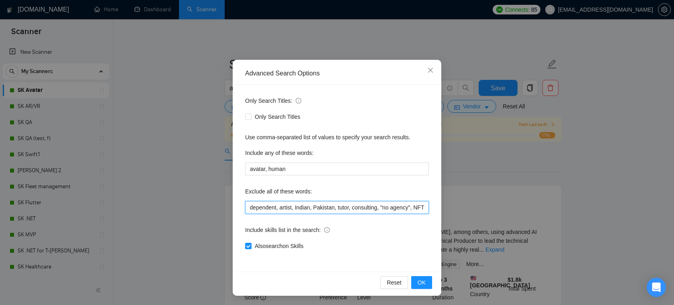
drag, startPoint x: 349, startPoint y: 207, endPoint x: 412, endPoint y: 211, distance: 63.1
click at [412, 211] on input "asap, urgently, urgent, reverse, buy, Purchase Ready Games, metaverse, (mentor*…" at bounding box center [337, 207] width 184 height 13
click at [399, 211] on input "asap, urgently, urgent, reverse, buy, Purchase Ready Games, metaverse, (mentor*…" at bounding box center [337, 207] width 184 height 13
click at [429, 72] on icon "close" at bounding box center [430, 70] width 6 height 6
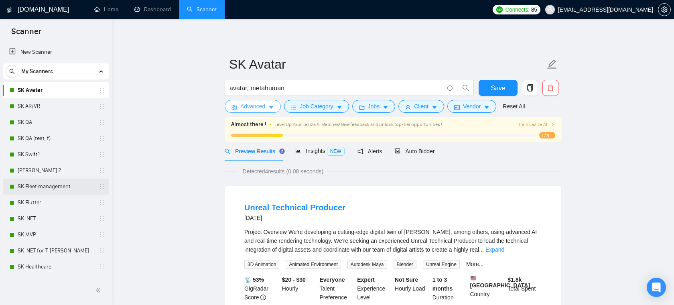
scroll to position [192, 0]
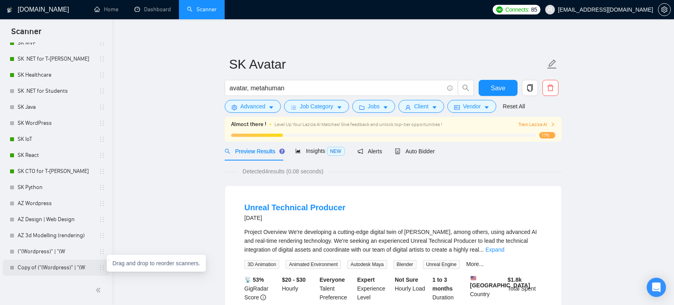
click at [99, 270] on icon "holder" at bounding box center [102, 267] width 6 height 6
click at [80, 271] on link "Copy of ("(Wordpress)" | "(W" at bounding box center [56, 267] width 76 height 16
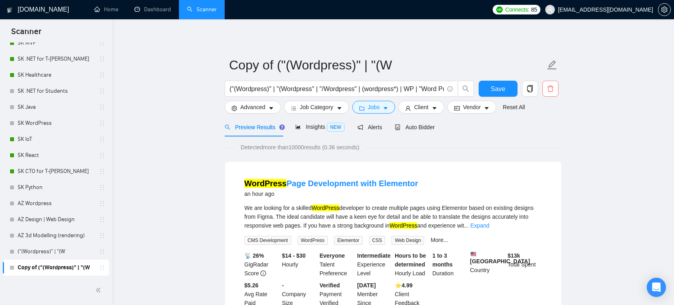
click at [554, 89] on span "delete" at bounding box center [550, 88] width 15 height 7
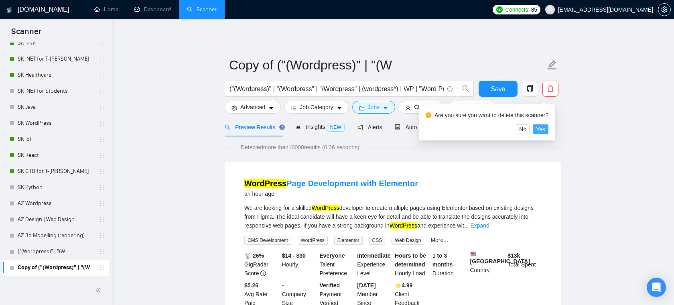
click at [545, 127] on span "Yes" at bounding box center [540, 129] width 9 height 9
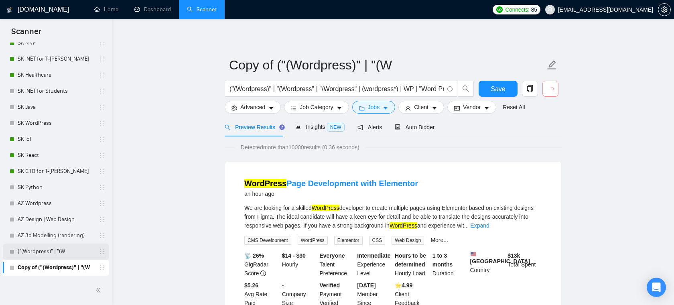
click at [57, 254] on link "("(Wordpress)" | "(W" at bounding box center [56, 251] width 76 height 16
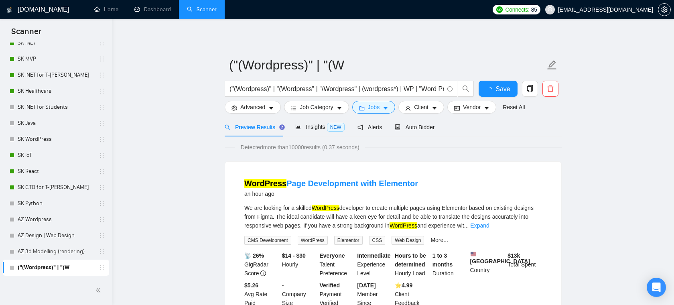
scroll to position [176, 0]
click at [556, 89] on span "delete" at bounding box center [550, 88] width 15 height 7
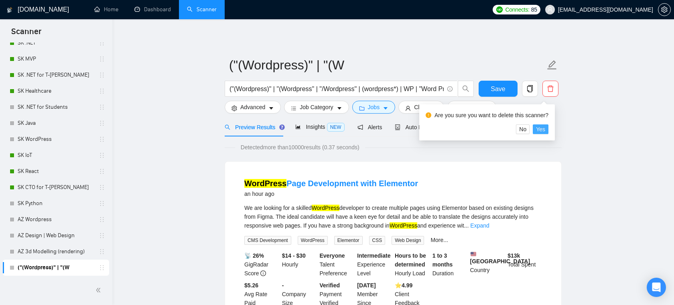
click at [542, 129] on span "Yes" at bounding box center [540, 129] width 9 height 9
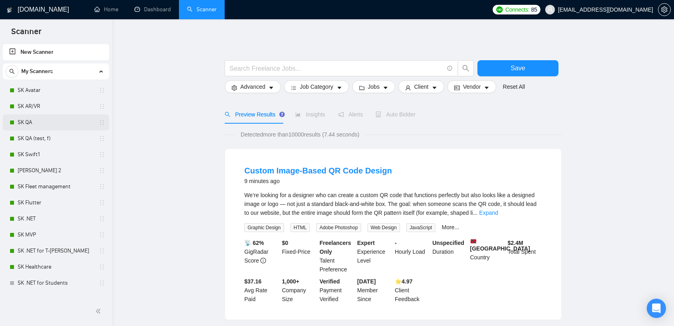
click at [36, 122] on link "SK QA" at bounding box center [56, 122] width 76 height 16
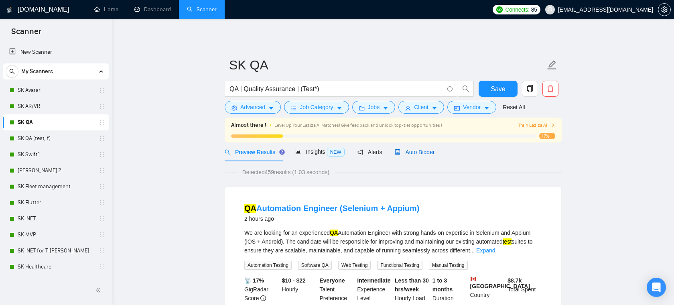
click at [422, 150] on span "Auto Bidder" at bounding box center [415, 152] width 40 height 6
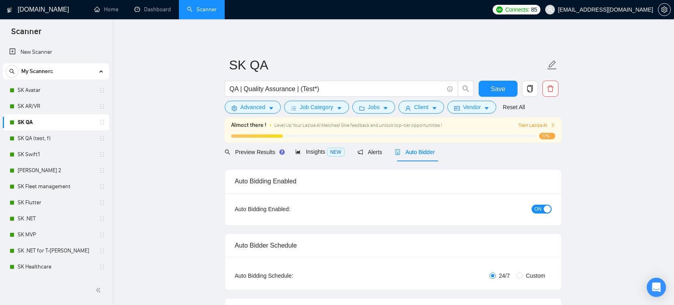
checkbox input "true"
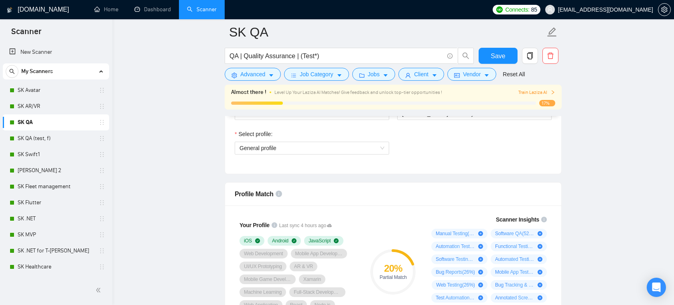
scroll to position [437, 0]
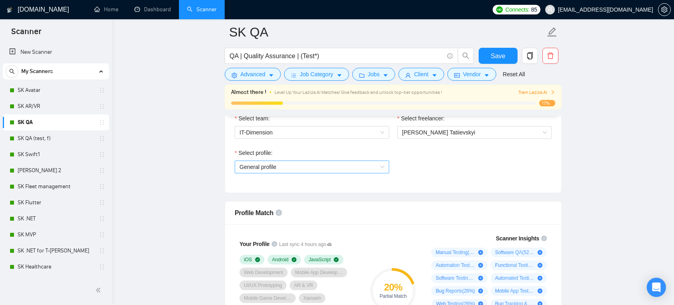
click at [360, 164] on span "General profile" at bounding box center [311, 167] width 145 height 12
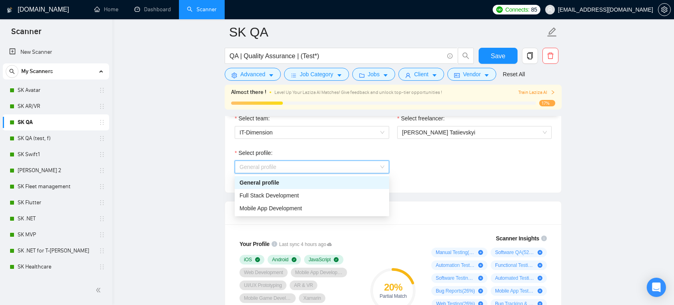
click at [426, 156] on div "Select profile: General profile" at bounding box center [393, 165] width 325 height 34
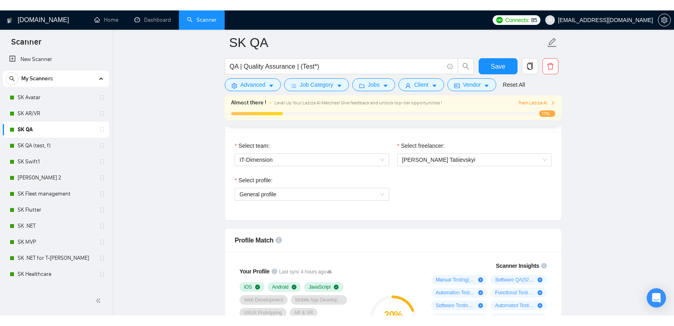
scroll to position [412, 0]
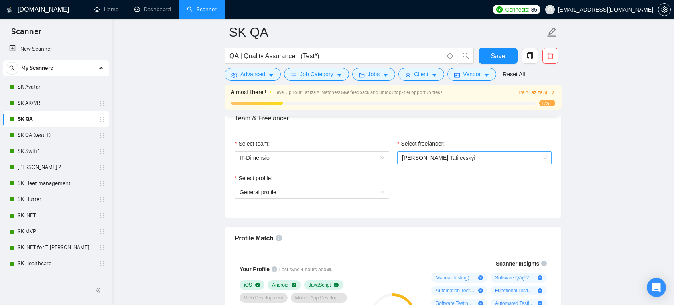
click at [454, 158] on span "[PERSON_NAME] Tatiievskyi" at bounding box center [474, 158] width 145 height 12
click at [308, 193] on span "General profile" at bounding box center [311, 192] width 145 height 12
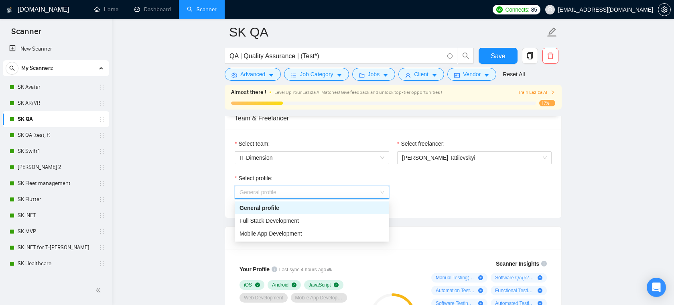
click at [435, 182] on div "Select profile: General profile" at bounding box center [393, 191] width 325 height 34
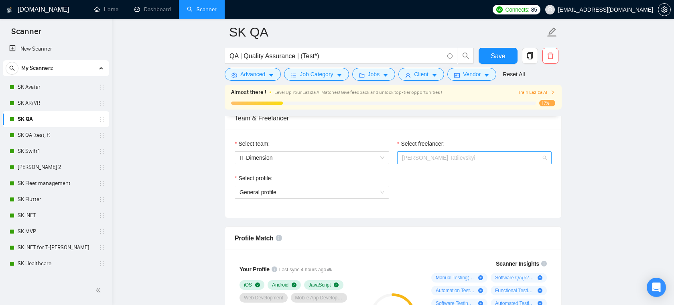
click at [449, 154] on span "[PERSON_NAME] Tatiievskyi" at bounding box center [474, 158] width 145 height 12
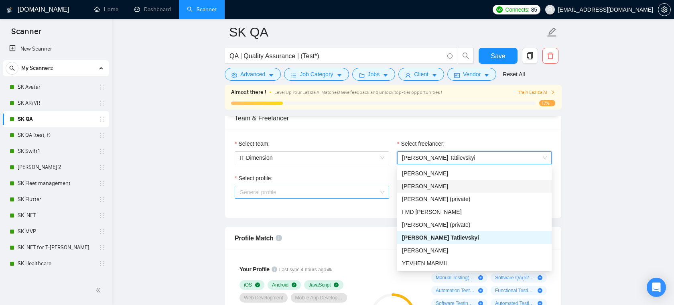
click at [328, 188] on span "General profile" at bounding box center [311, 192] width 145 height 12
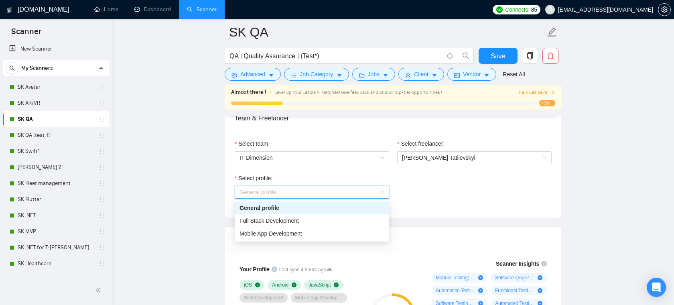
click at [431, 192] on div "Select profile: General profile" at bounding box center [393, 191] width 325 height 34
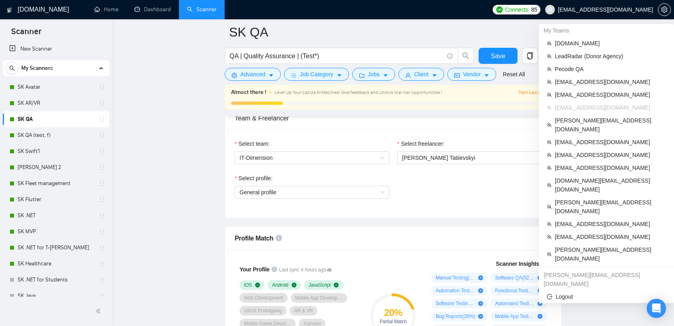
click at [630, 13] on span "[EMAIL_ADDRESS][DOMAIN_NAME]" at bounding box center [598, 10] width 117 height 26
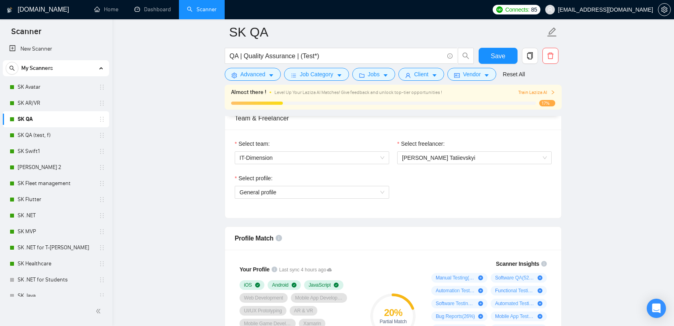
click at [626, 13] on span "[EMAIL_ADDRESS][DOMAIN_NAME]" at bounding box center [598, 10] width 117 height 26
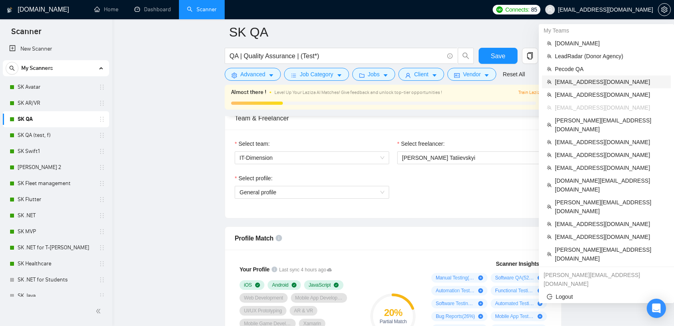
click at [592, 82] on span "[EMAIL_ADDRESS][DOMAIN_NAME]" at bounding box center [610, 81] width 111 height 9
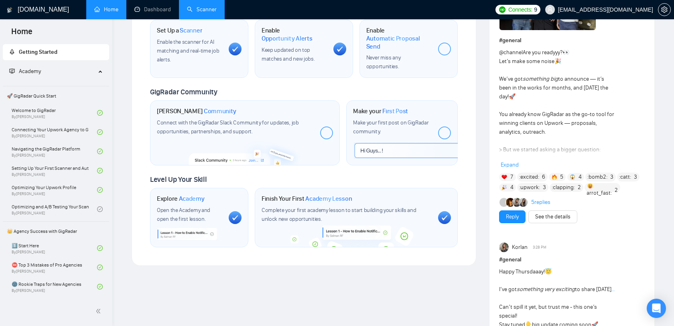
scroll to position [346, 0]
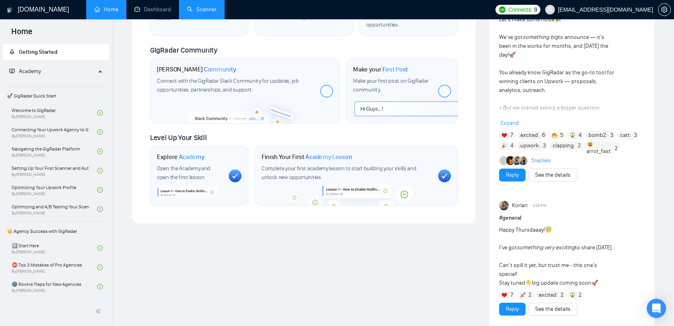
click at [196, 10] on link "Scanner" at bounding box center [202, 9] width 30 height 7
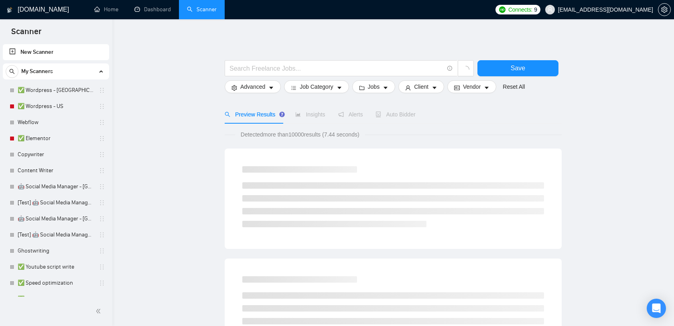
click at [629, 10] on span "[EMAIL_ADDRESS][DOMAIN_NAME]" at bounding box center [605, 10] width 95 height 0
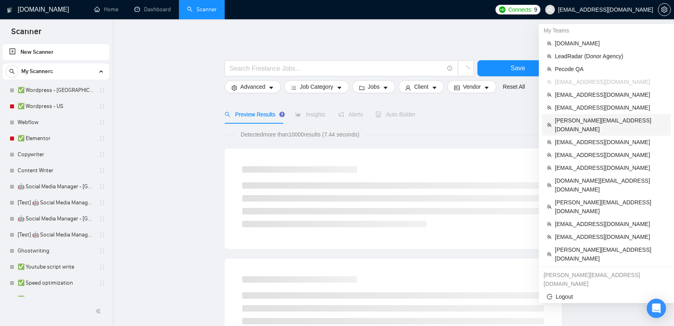
click at [593, 117] on span "[PERSON_NAME][EMAIL_ADDRESS][DOMAIN_NAME]" at bounding box center [610, 125] width 111 height 18
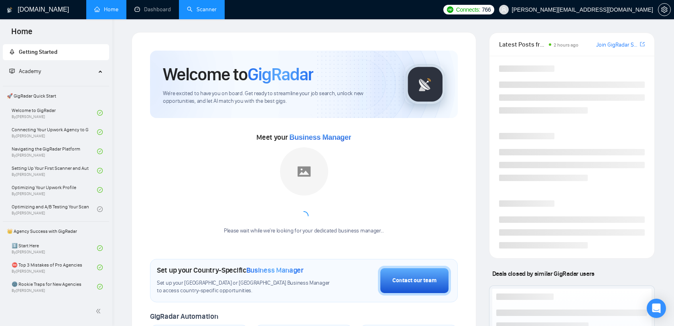
click at [215, 8] on link "Scanner" at bounding box center [202, 9] width 30 height 7
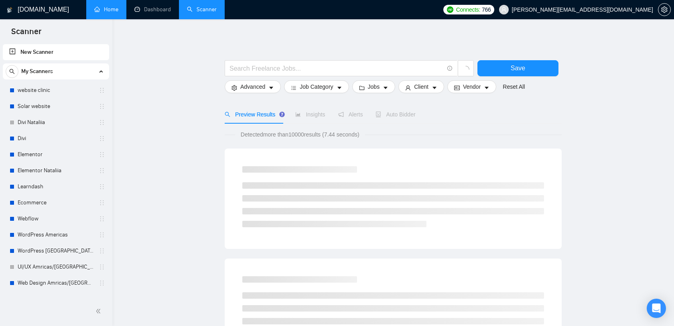
click at [107, 13] on link "Home" at bounding box center [106, 9] width 24 height 7
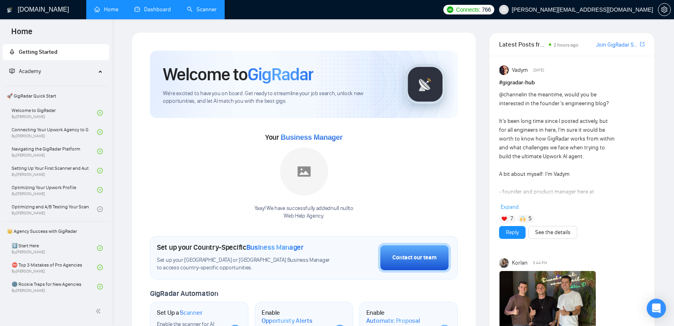
click at [134, 13] on link "Dashboard" at bounding box center [152, 9] width 36 height 7
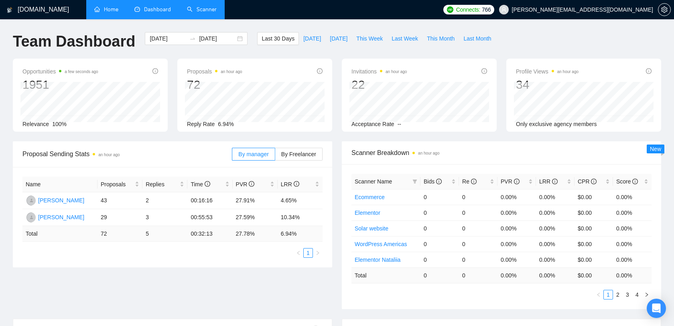
click at [202, 10] on link "Scanner" at bounding box center [202, 9] width 30 height 7
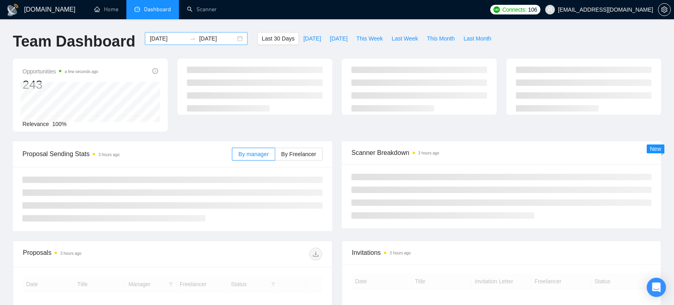
click at [164, 36] on input "[DATE]" at bounding box center [168, 38] width 36 height 9
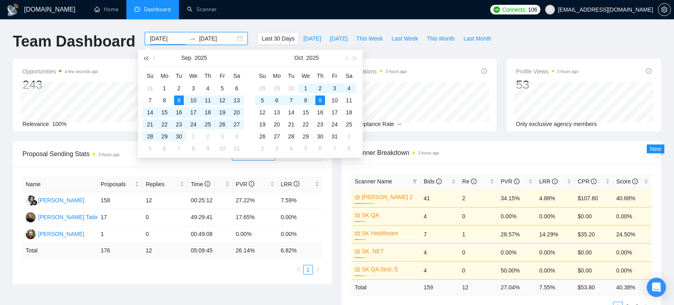
click at [147, 58] on span "button" at bounding box center [146, 58] width 4 height 4
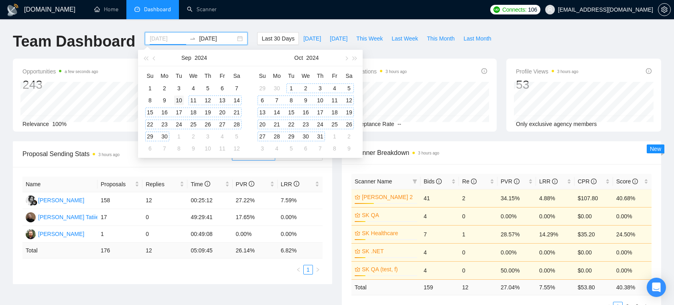
type input "[DATE]"
click at [183, 99] on div "10" at bounding box center [179, 100] width 10 height 10
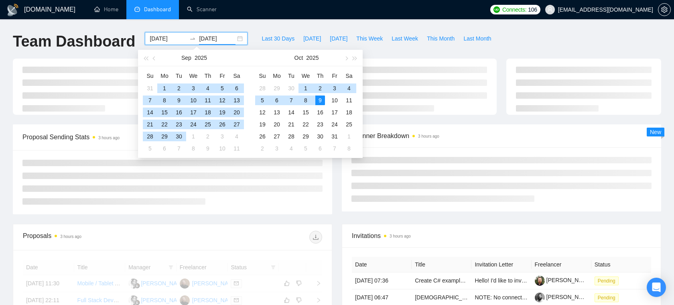
type input "[DATE]"
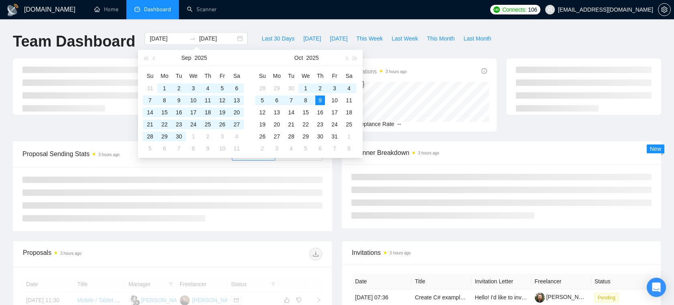
click at [404, 49] on div "Last 30 Days [DATE] [DATE] This Week Last Week This Month Last Month" at bounding box center [376, 45] width 248 height 26
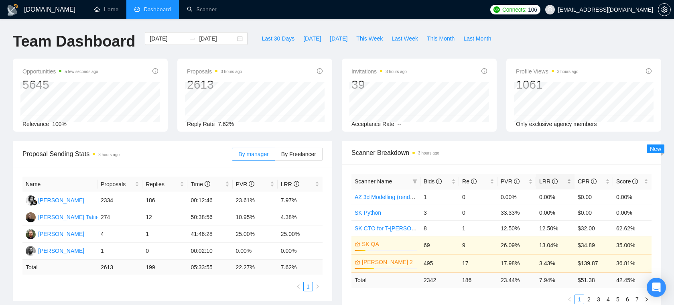
click at [570, 178] on div "LRR" at bounding box center [555, 181] width 32 height 9
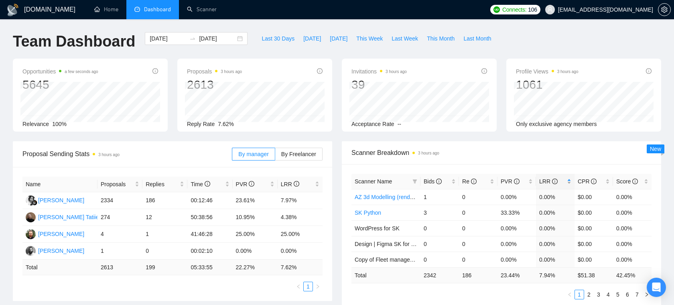
click at [570, 177] on div "LRR" at bounding box center [555, 181] width 32 height 9
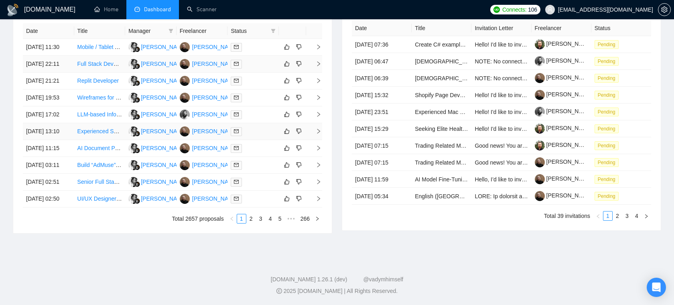
scroll to position [414, 0]
click at [264, 177] on div at bounding box center [253, 181] width 45 height 9
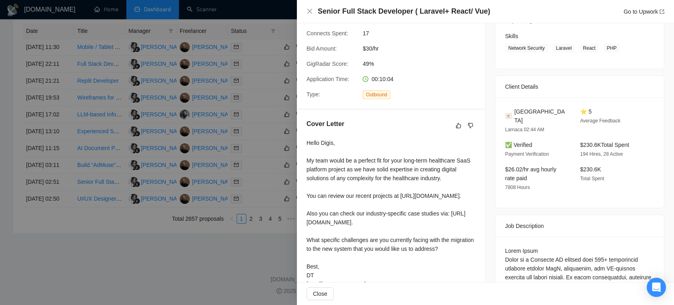
scroll to position [125, 0]
drag, startPoint x: 531, startPoint y: 168, endPoint x: 503, endPoint y: 159, distance: 29.5
click at [503, 164] on div "$26.02/hr avg hourly rate paid 7808 Hours" at bounding box center [536, 177] width 69 height 27
click at [531, 164] on div "$26.02/hr avg hourly rate paid 7808 Hours" at bounding box center [536, 177] width 69 height 27
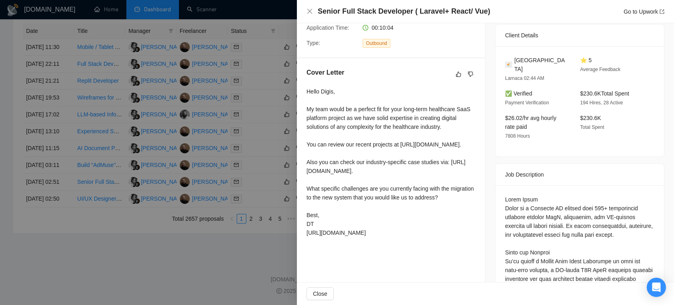
scroll to position [175, 0]
click at [310, 12] on icon "close" at bounding box center [309, 11] width 5 height 5
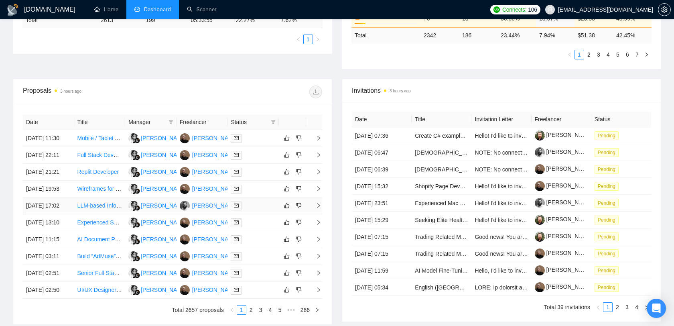
scroll to position [239, 0]
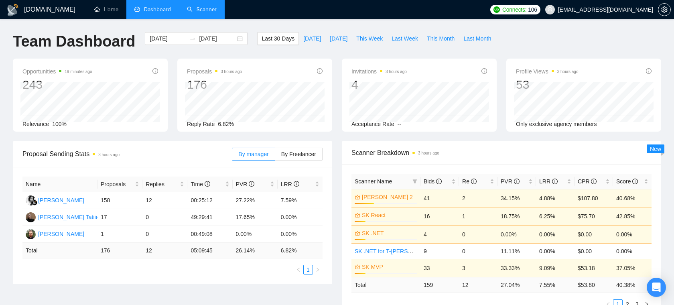
click at [207, 7] on link "Scanner" at bounding box center [202, 9] width 30 height 7
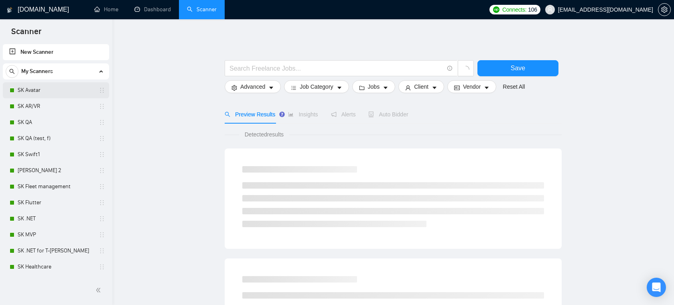
click at [60, 93] on link "SK Avatar" at bounding box center [56, 90] width 76 height 16
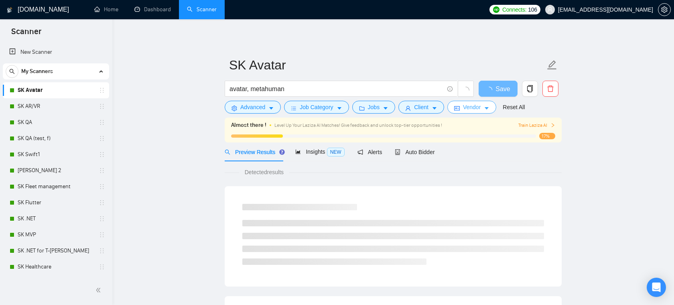
click at [465, 110] on button "Vendor" at bounding box center [471, 107] width 49 height 13
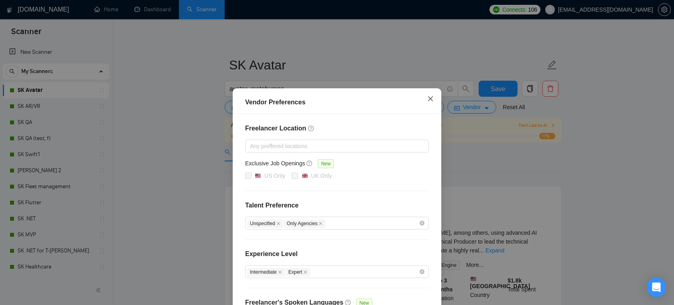
click at [432, 101] on icon "close" at bounding box center [430, 98] width 6 height 6
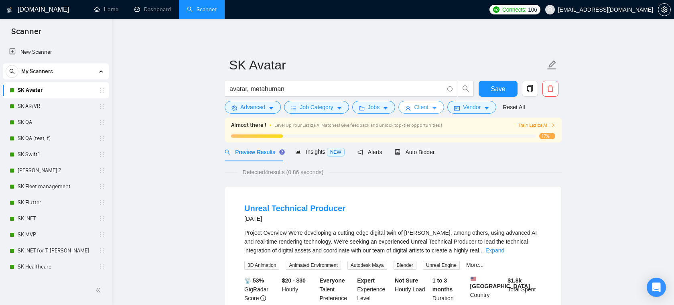
click at [424, 107] on span "Client" at bounding box center [421, 107] width 14 height 9
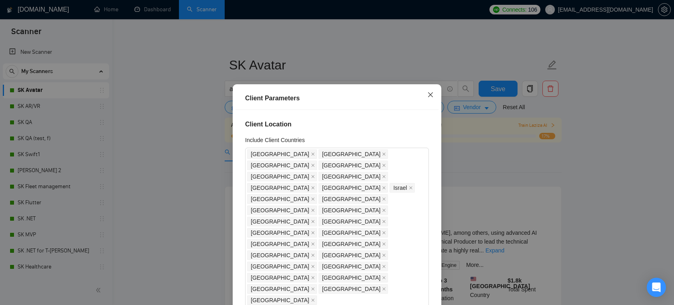
click at [432, 95] on icon "close" at bounding box center [430, 94] width 6 height 6
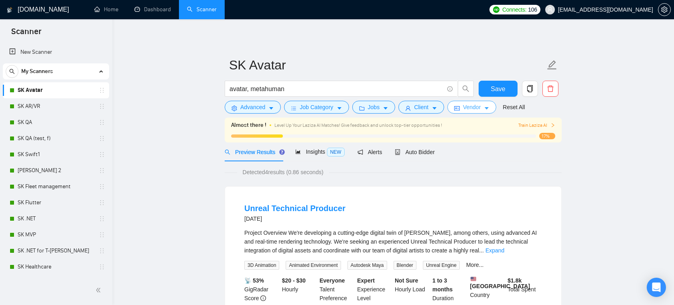
click at [462, 111] on button "Vendor" at bounding box center [471, 107] width 49 height 13
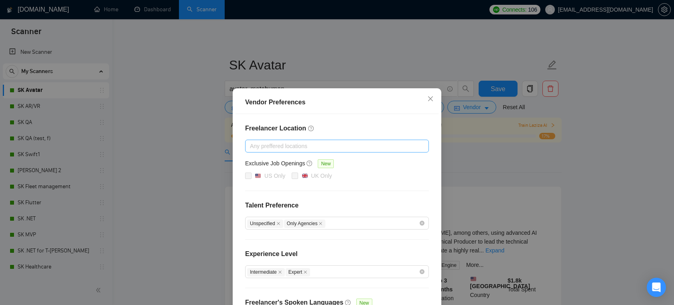
click at [298, 144] on div at bounding box center [333, 146] width 172 height 10
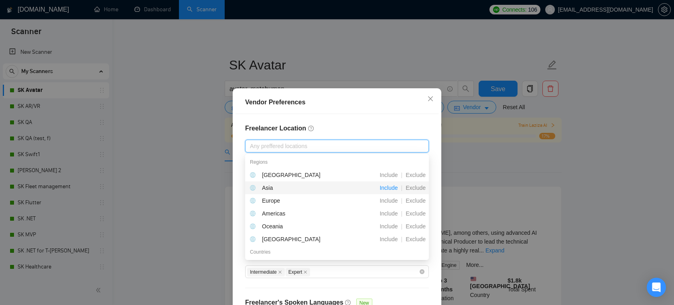
click at [389, 188] on span "Include" at bounding box center [388, 187] width 24 height 6
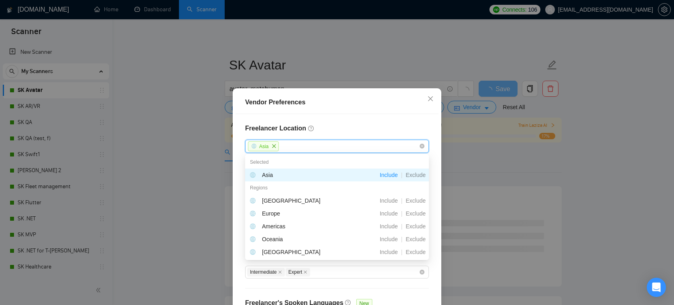
click at [332, 127] on h4 "Freelancer Location" at bounding box center [337, 129] width 184 height 10
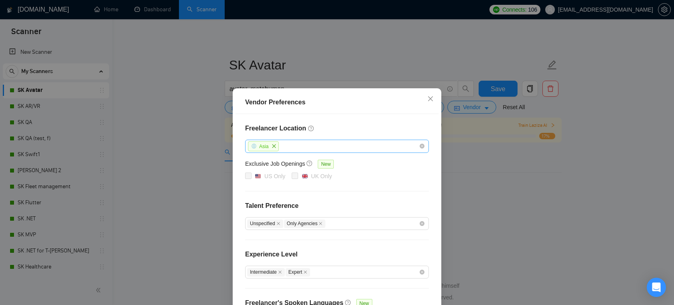
click at [285, 148] on div "Asia" at bounding box center [333, 146] width 172 height 12
click at [290, 144] on div "Asia" at bounding box center [333, 146] width 172 height 12
click at [274, 147] on icon "close" at bounding box center [273, 146] width 5 height 5
click at [429, 100] on icon "close" at bounding box center [430, 98] width 6 height 6
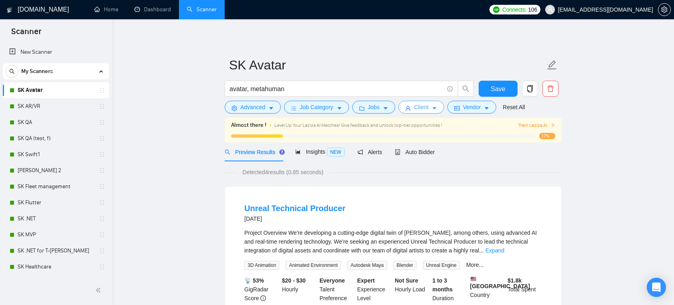
click at [437, 110] on icon "caret-down" at bounding box center [434, 108] width 6 height 6
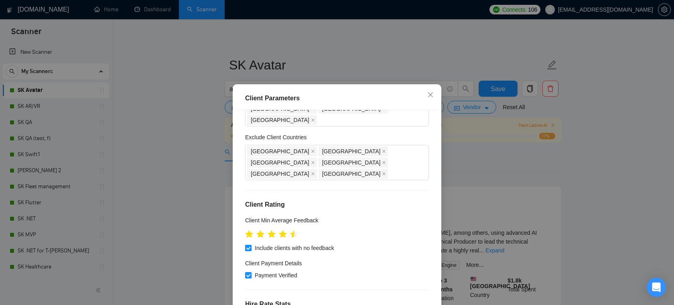
scroll to position [198, 0]
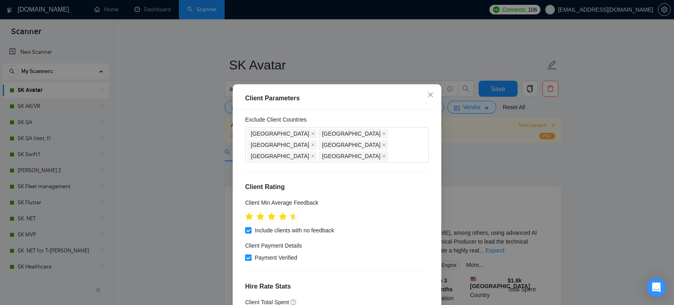
click at [350, 282] on h4 "Hire Rate Stats" at bounding box center [337, 287] width 184 height 10
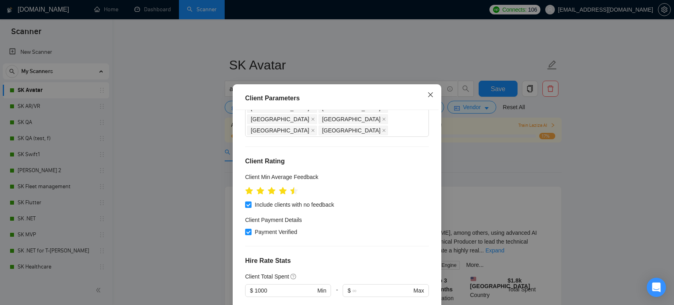
click at [427, 99] on span "Close" at bounding box center [430, 95] width 22 height 22
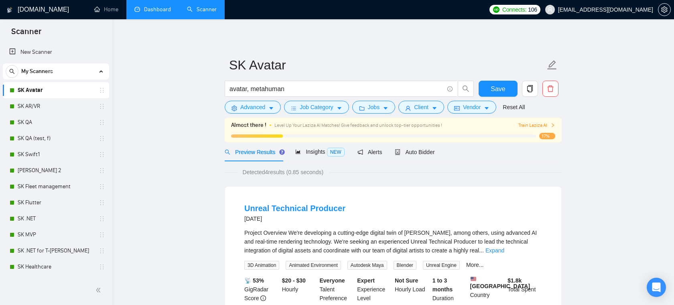
click at [158, 8] on link "Dashboard" at bounding box center [152, 9] width 36 height 7
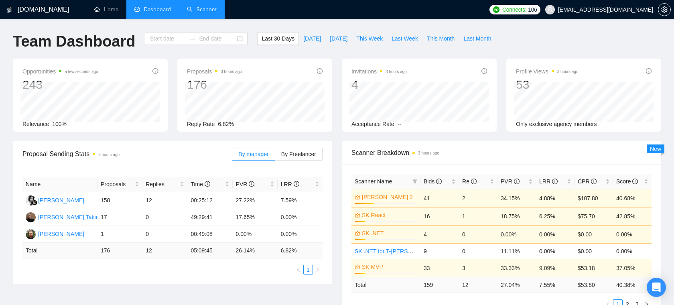
type input "[DATE]"
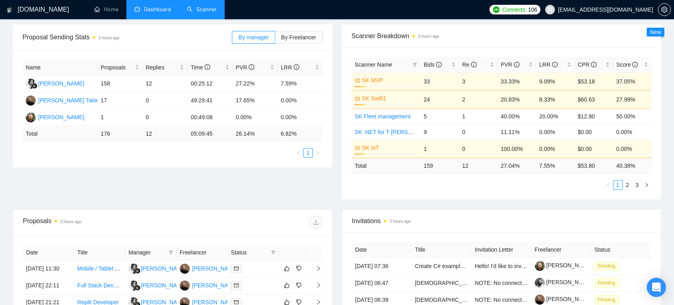
scroll to position [155, 0]
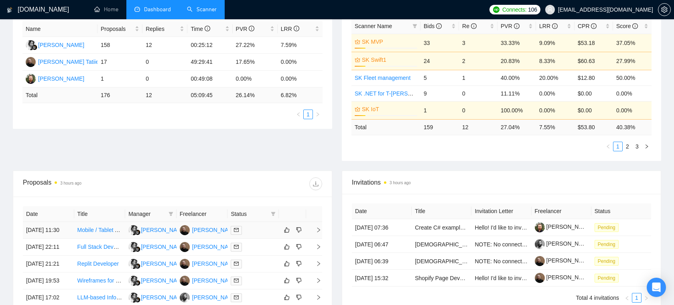
click at [255, 239] on td at bounding box center [252, 230] width 51 height 17
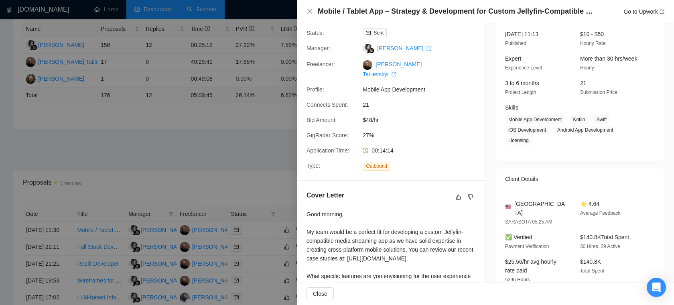
scroll to position [52, 0]
click at [247, 195] on div at bounding box center [337, 152] width 674 height 305
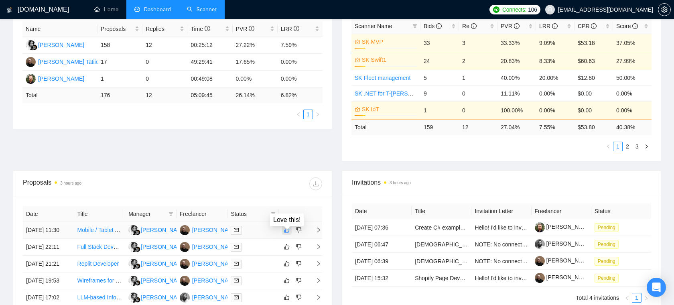
click at [287, 233] on icon "like" at bounding box center [287, 230] width 6 height 6
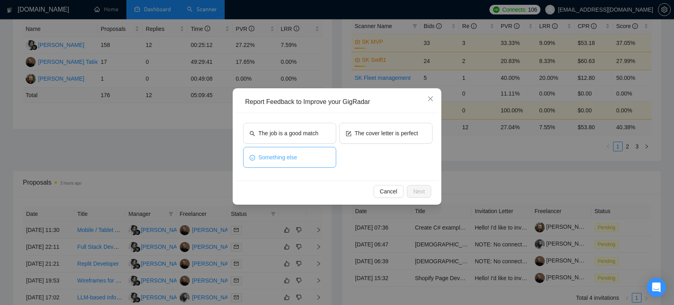
click at [312, 163] on button "Something else" at bounding box center [289, 157] width 93 height 21
click at [431, 99] on icon "close" at bounding box center [430, 98] width 5 height 5
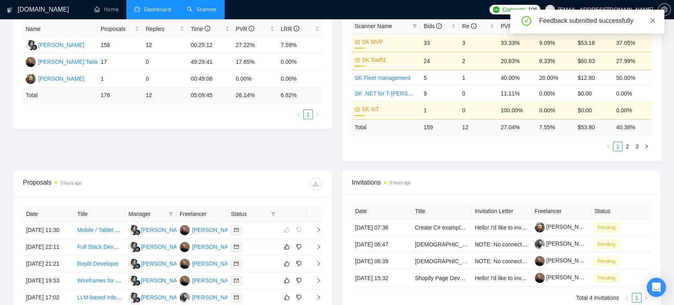
click at [650, 19] on icon "close" at bounding box center [653, 21] width 6 height 6
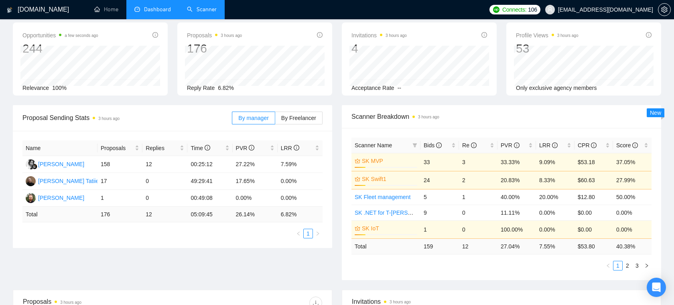
scroll to position [0, 0]
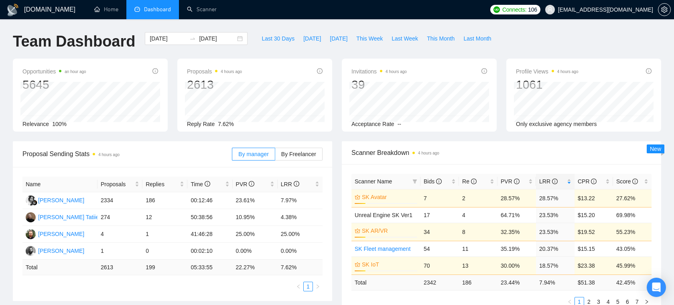
scroll to position [239, 0]
